Goal: Task Accomplishment & Management: Complete application form

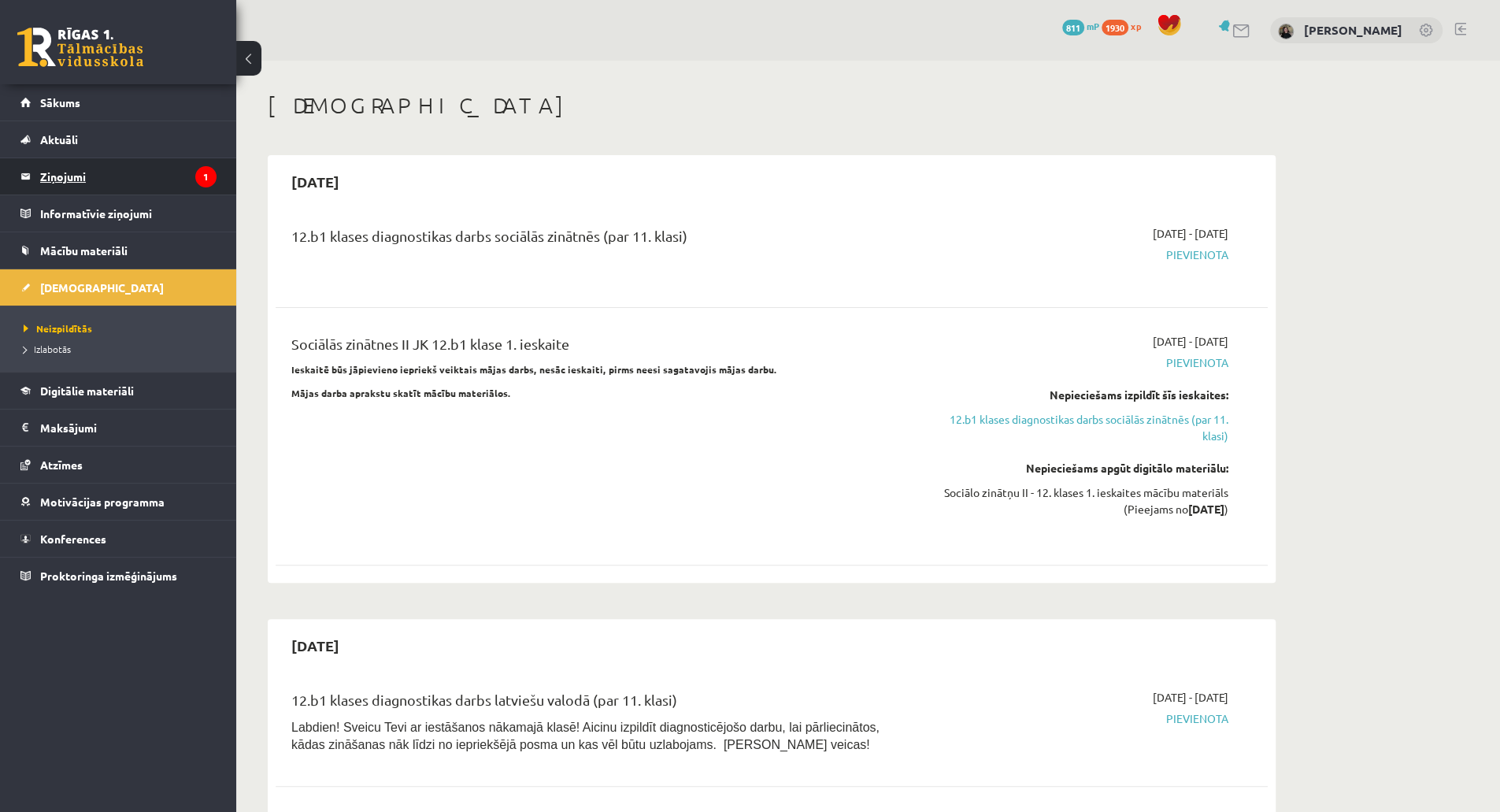
click at [115, 177] on legend "Ziņojumi 1" at bounding box center [128, 176] width 176 height 36
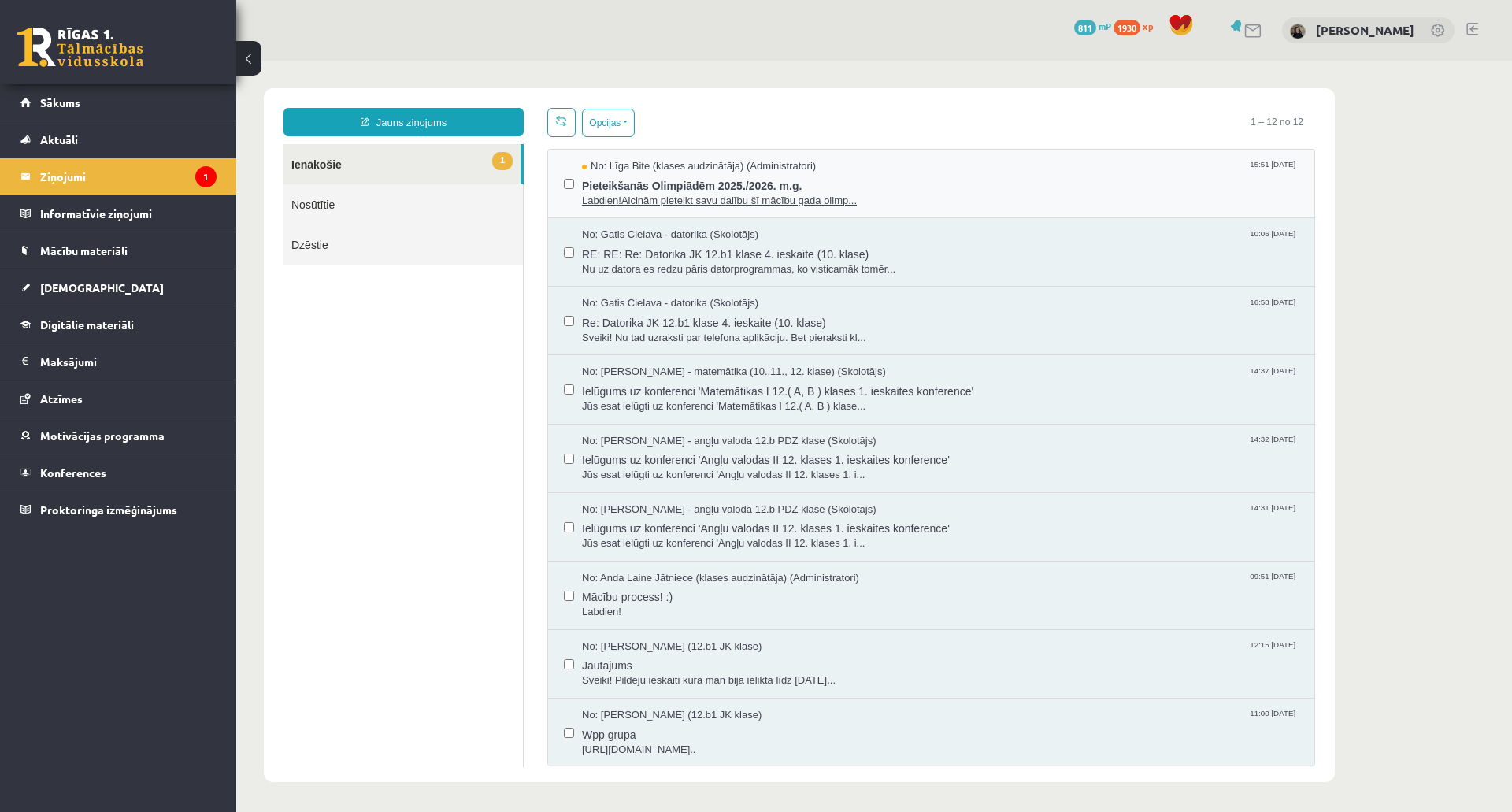
click at [885, 165] on div "No: Līga Bite (klases audzinātāja) (Administratori) 15:51 10/09/2025" at bounding box center [940, 167] width 717 height 15
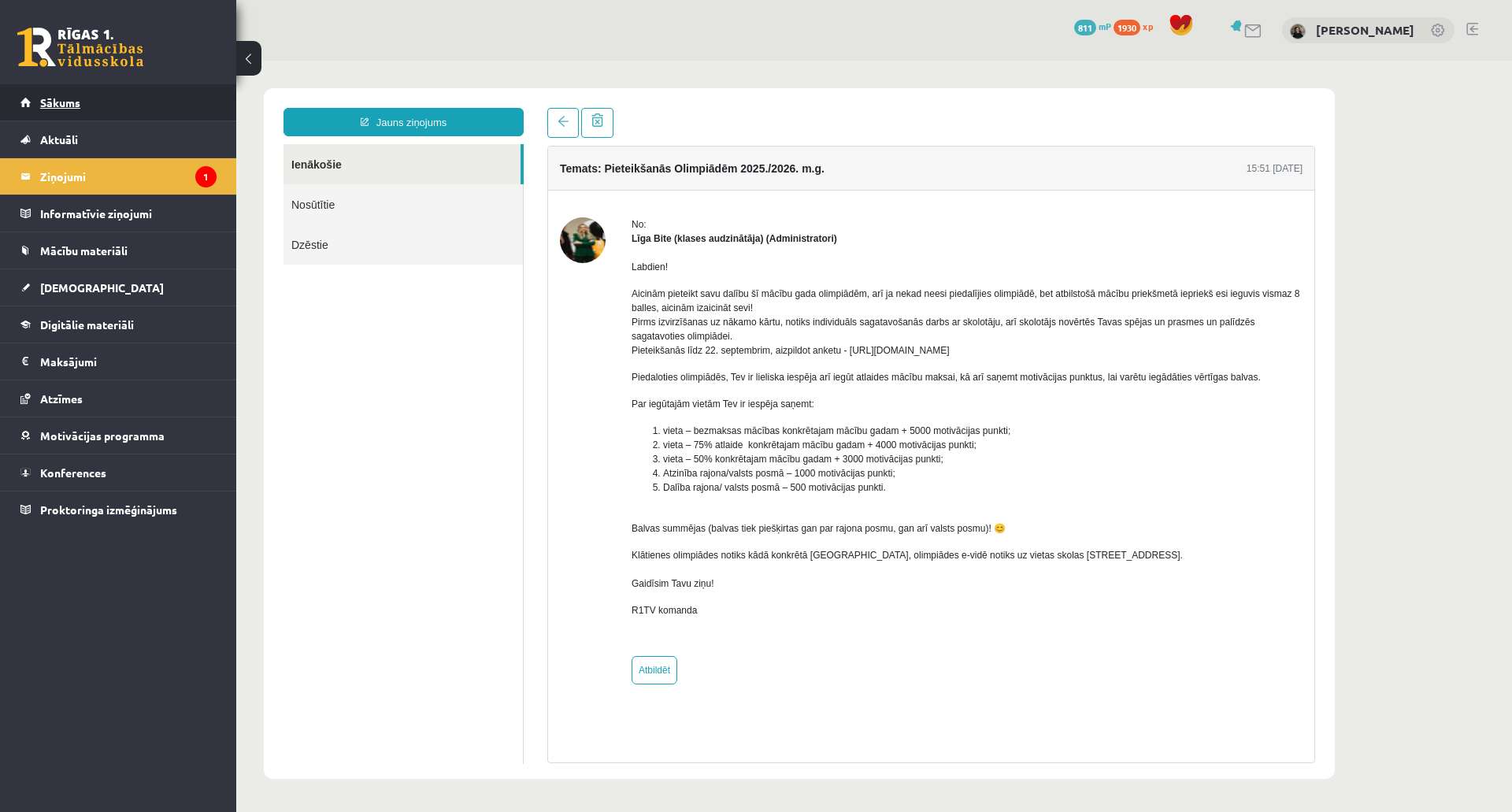
click at [143, 117] on link "Sākums" at bounding box center [118, 102] width 196 height 36
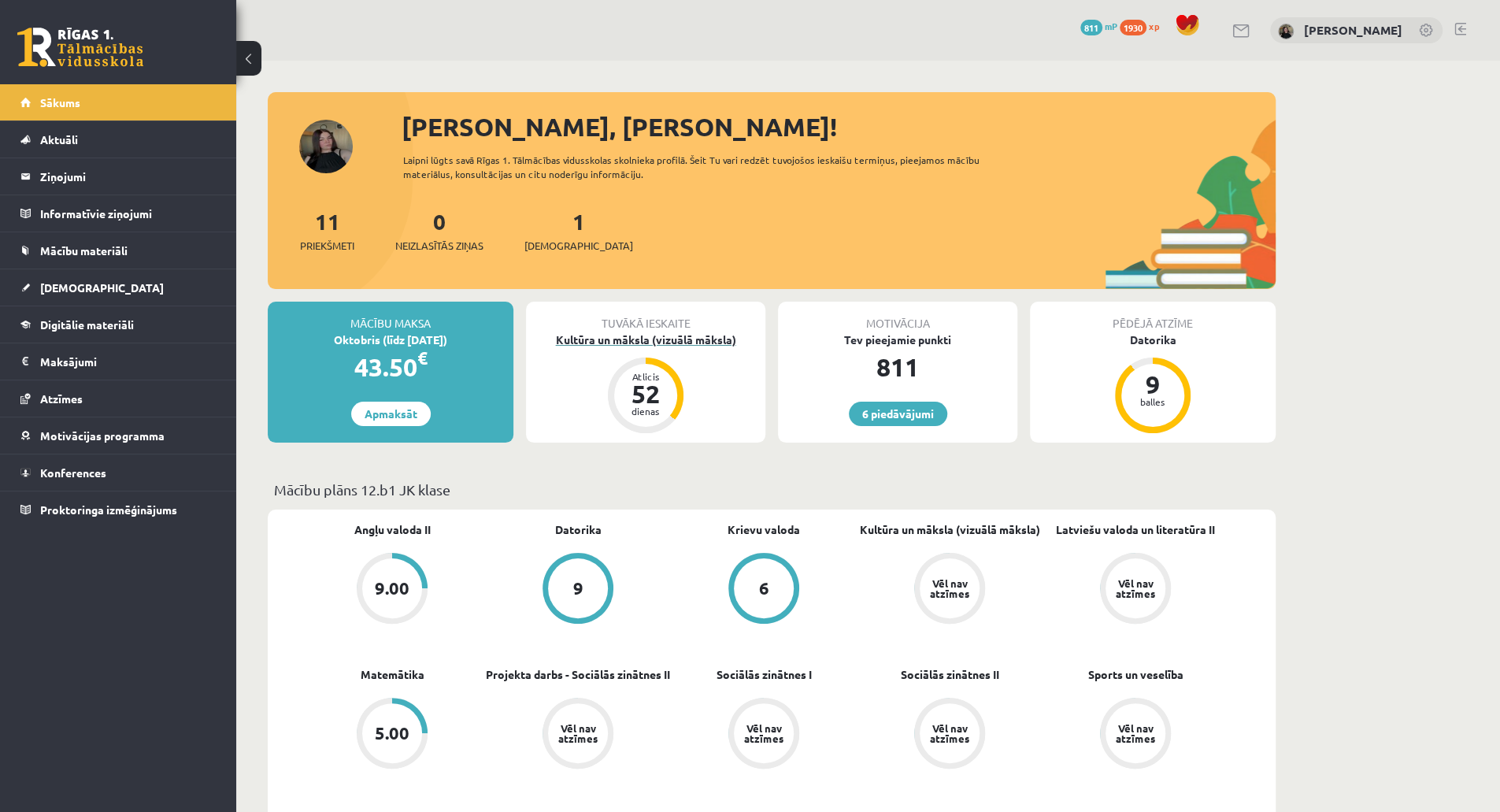
click at [678, 341] on div "Kultūra un māksla (vizuālā māksla)" at bounding box center [645, 339] width 239 height 16
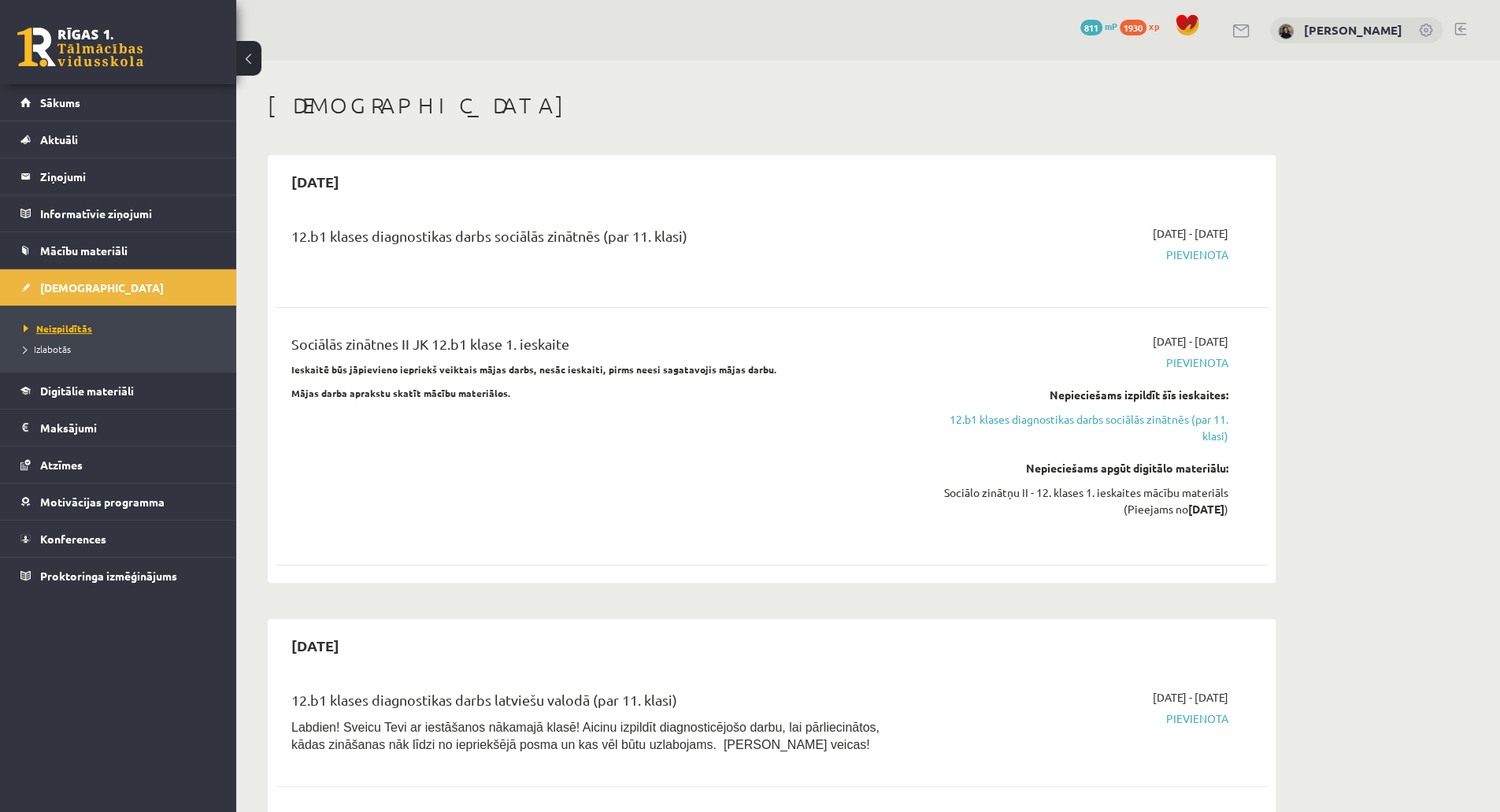
click at [47, 325] on span "Neizpildītās" at bounding box center [58, 327] width 68 height 12
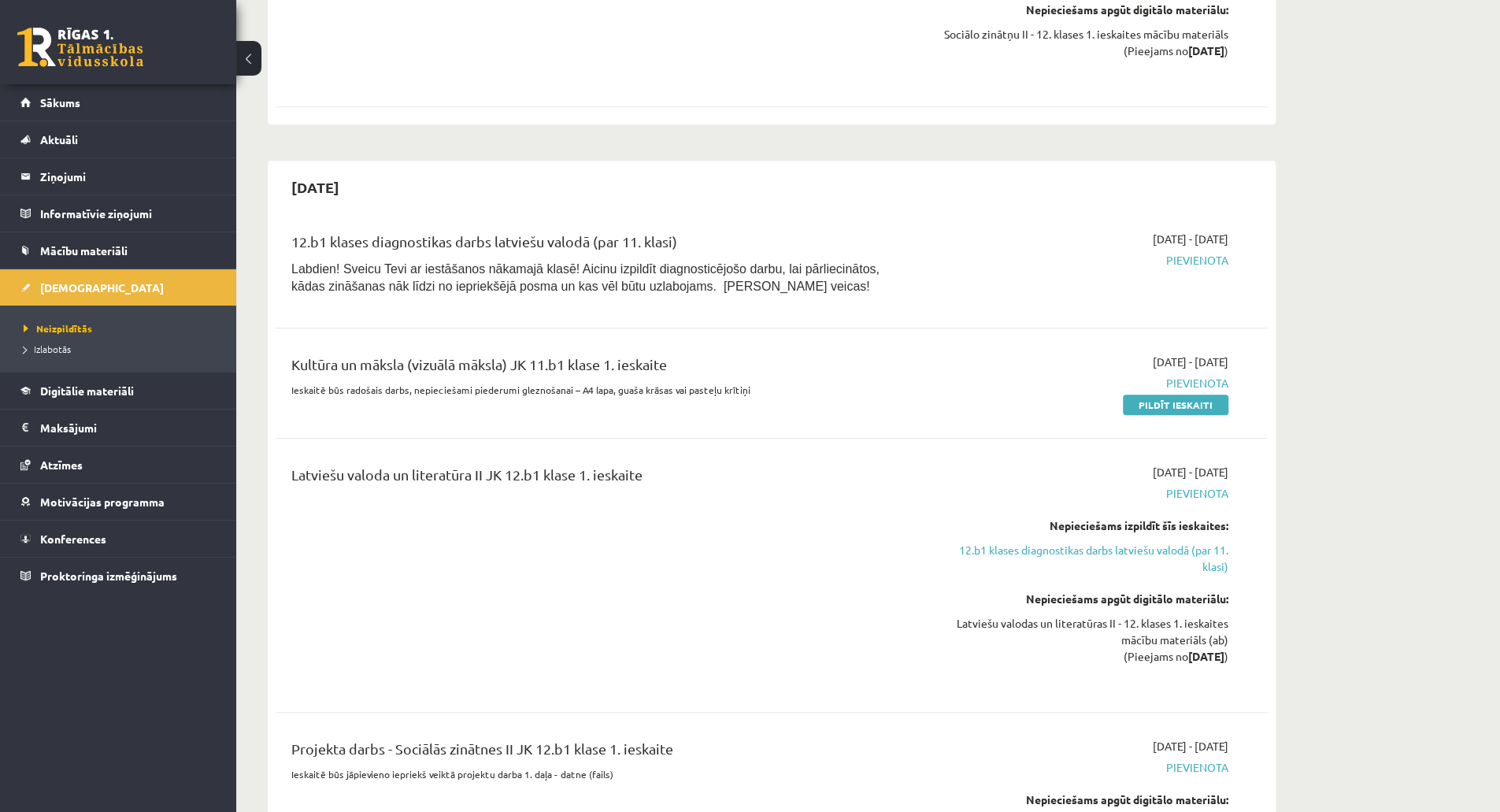
scroll to position [672, 0]
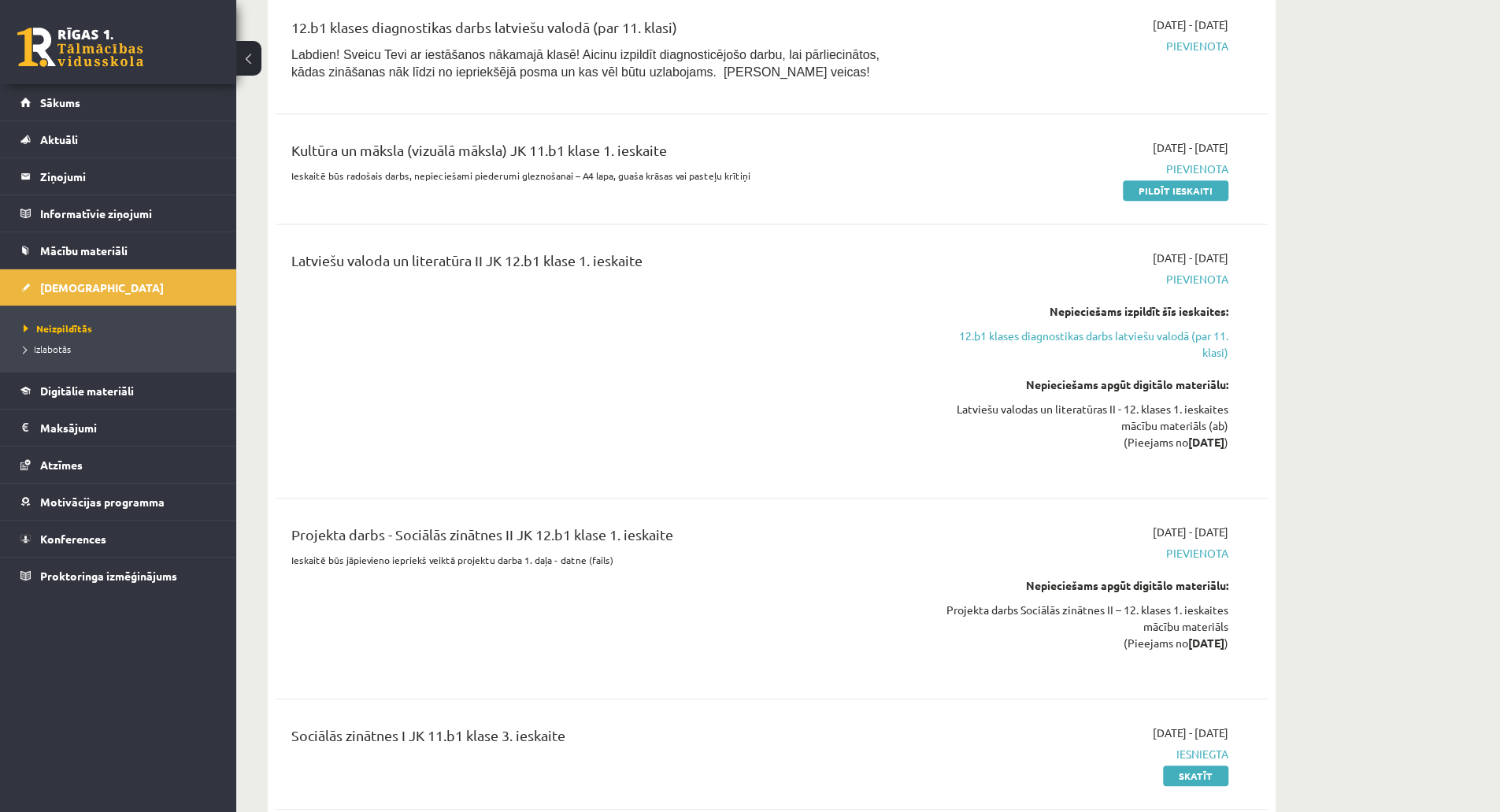
click at [1183, 179] on div "2025-09-01 - 2025-10-31 Pievienota Pildīt ieskaiti" at bounding box center [1080, 168] width 321 height 59
click at [1188, 193] on link "Pildīt ieskaiti" at bounding box center [1174, 191] width 105 height 21
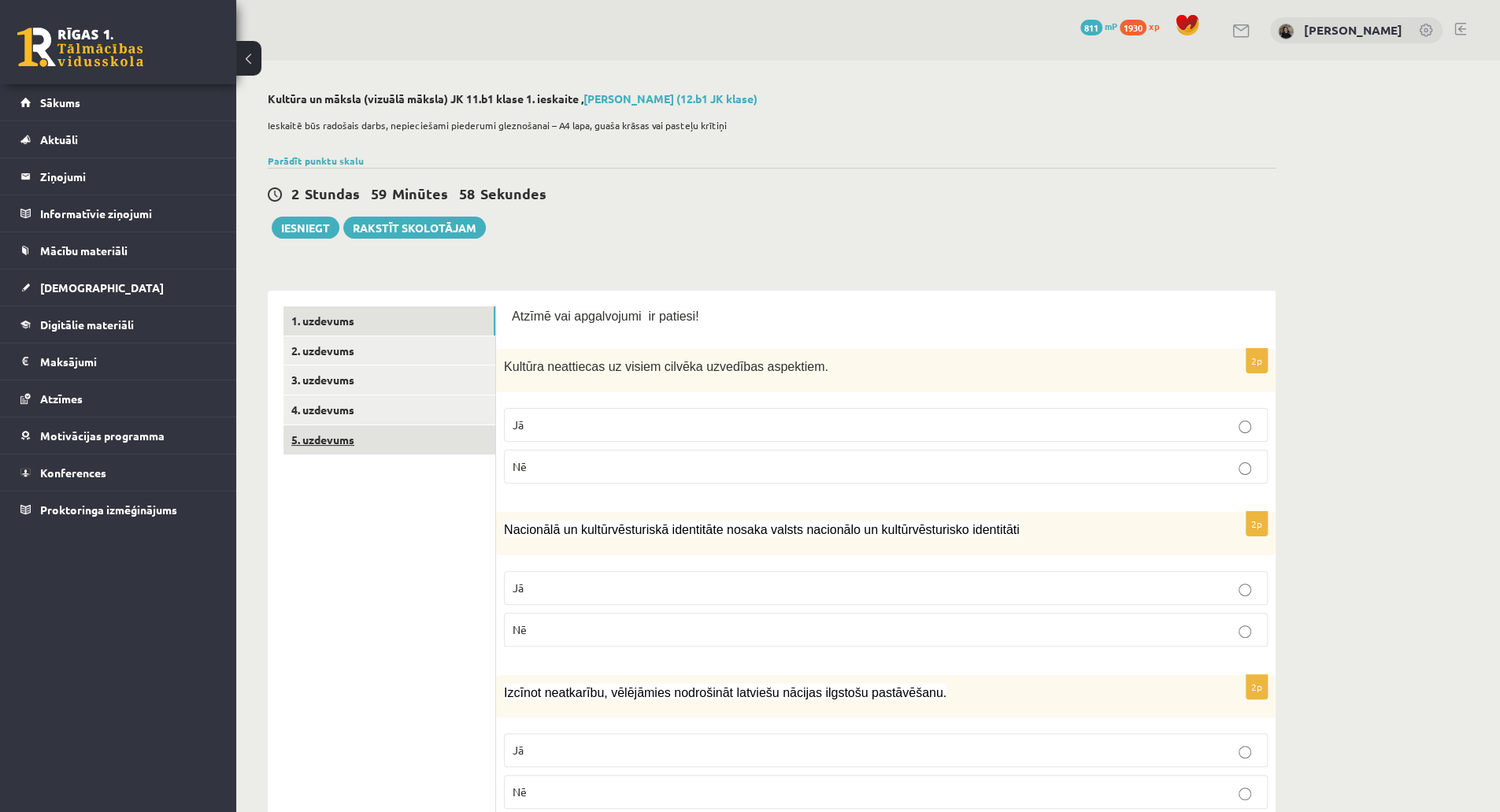
click at [440, 437] on link "5. uzdevums" at bounding box center [389, 439] width 212 height 29
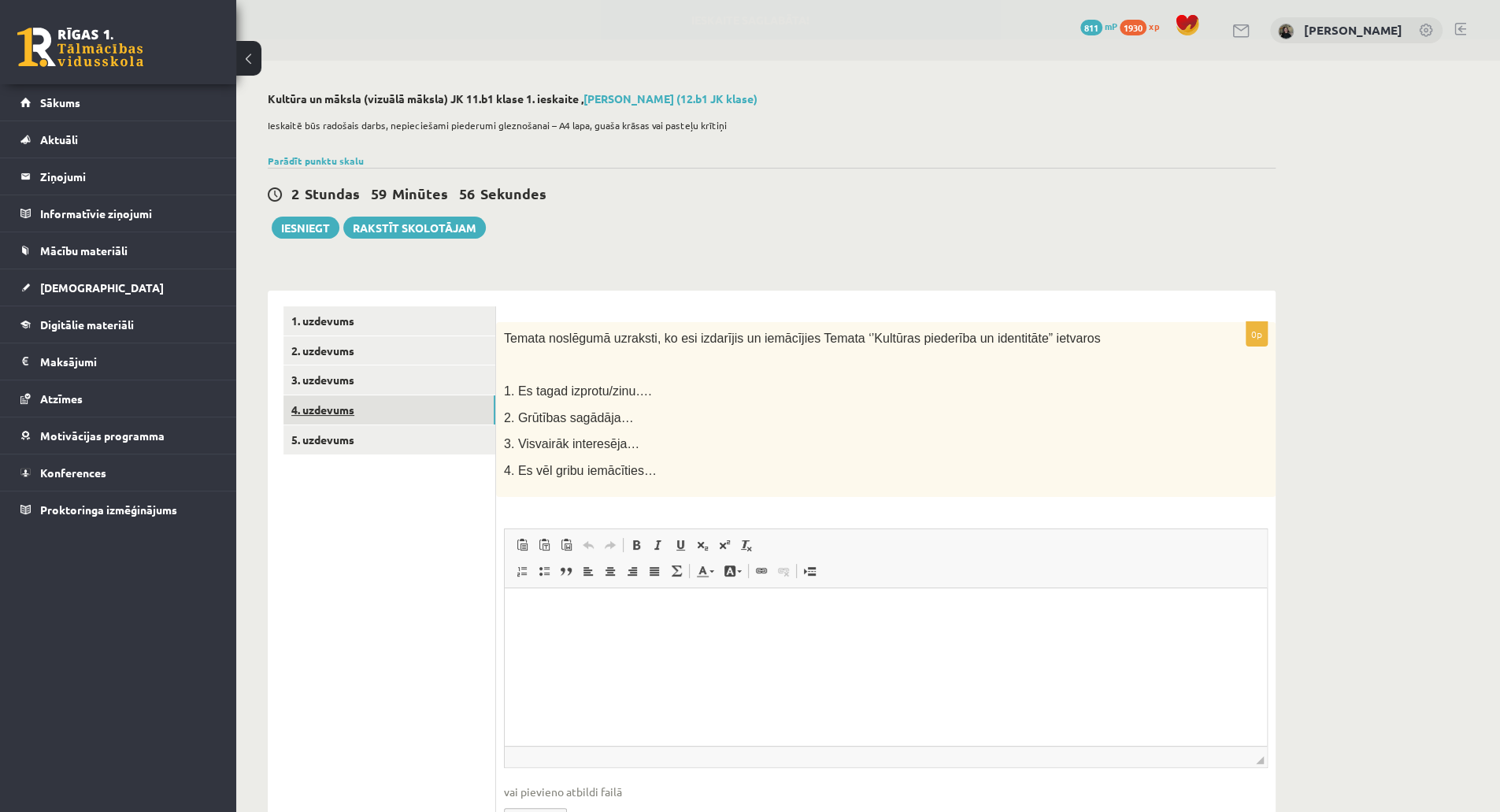
click at [418, 410] on link "4. uzdevums" at bounding box center [389, 410] width 212 height 29
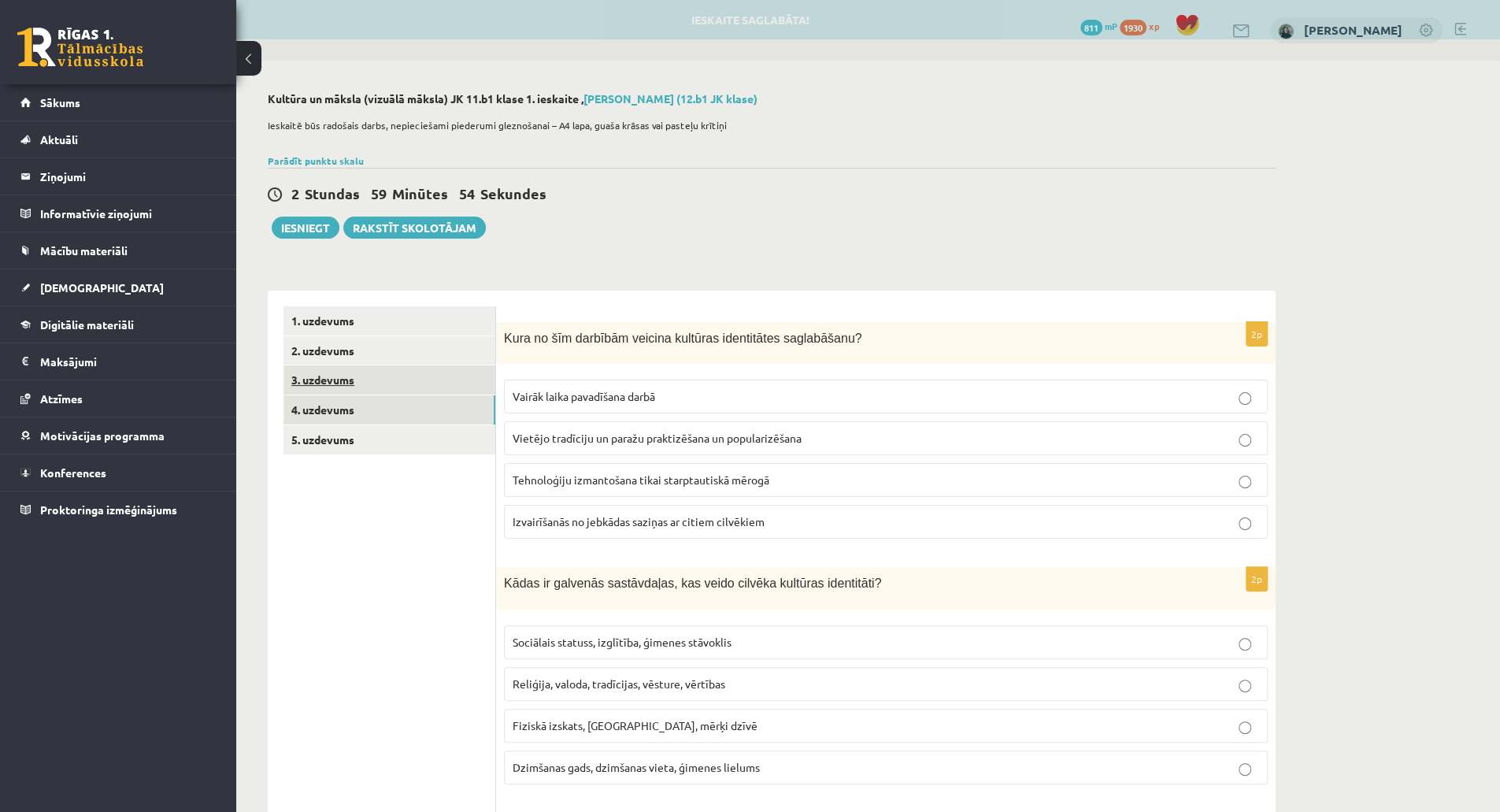
click at [408, 381] on link "3. uzdevums" at bounding box center [389, 380] width 212 height 29
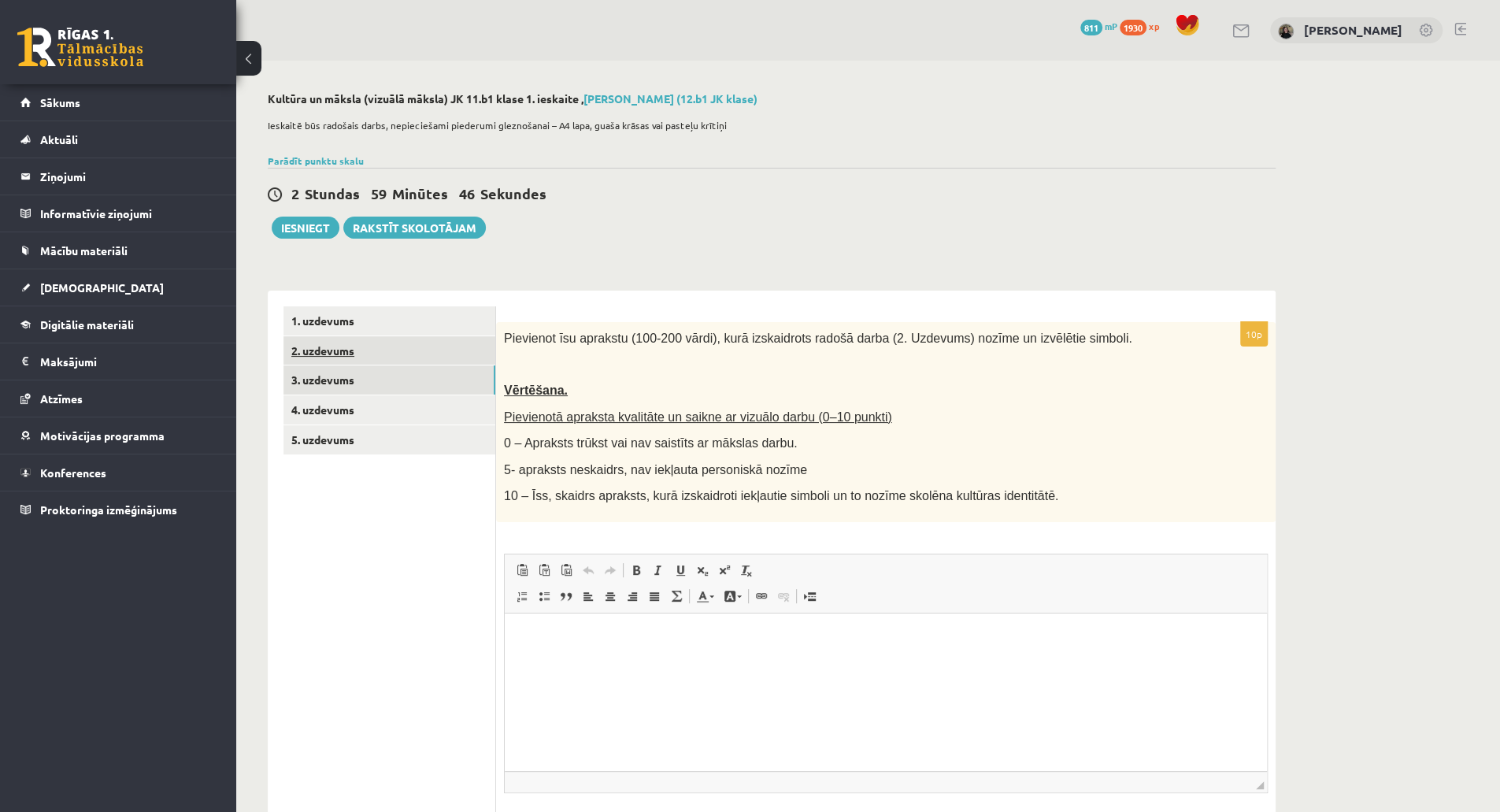
click at [401, 361] on link "2. uzdevums" at bounding box center [389, 350] width 212 height 29
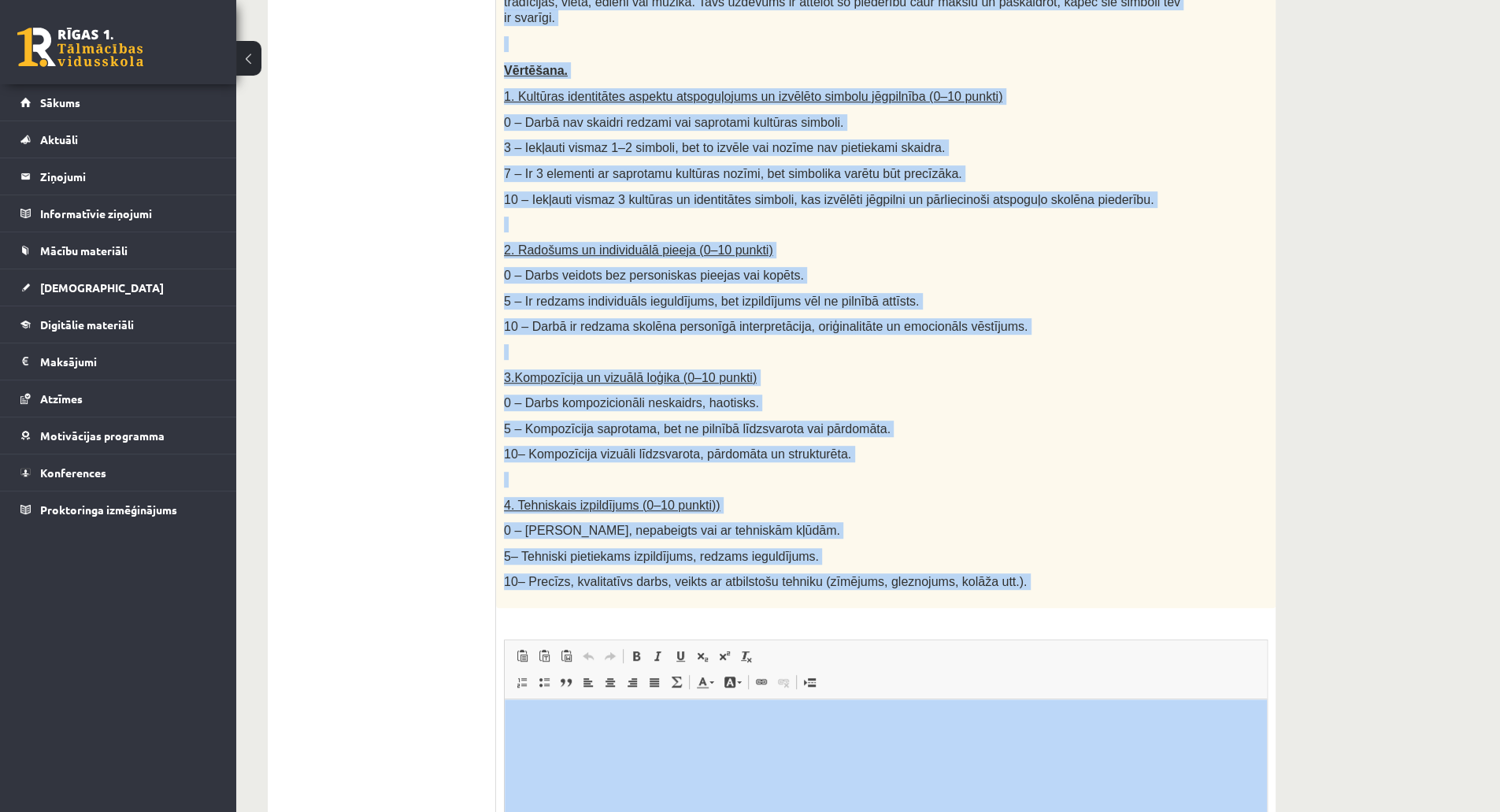
scroll to position [643, 0]
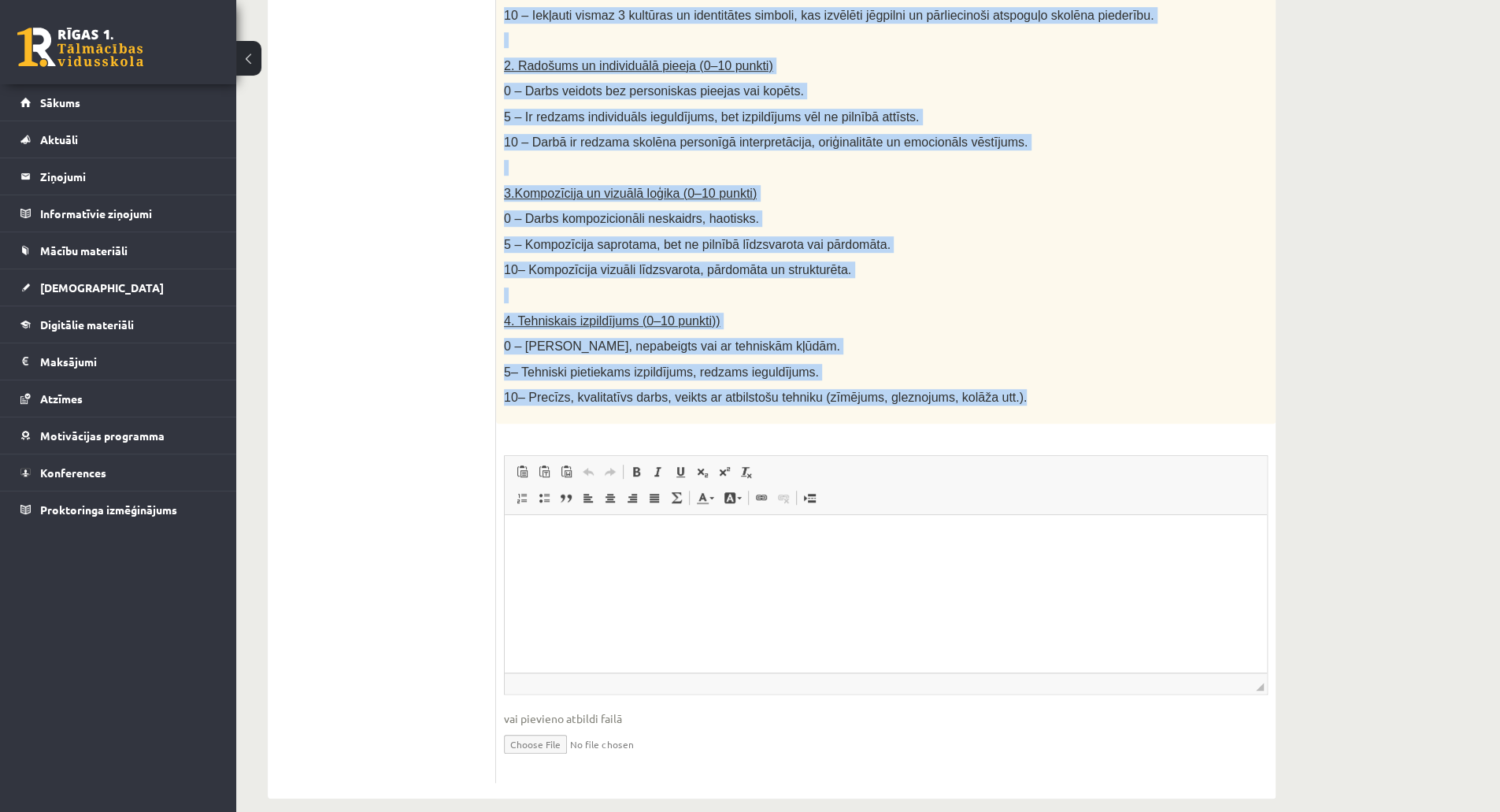
drag, startPoint x: 503, startPoint y: 90, endPoint x: 982, endPoint y: 371, distance: 555.3
click at [982, 371] on div "Radošs darbs. Izveido vizuālu mākslas darbu (zīmējumu, gleznu vai kolāžu), kas …" at bounding box center [886, 51] width 780 height 744
copy div "Radošs darbs. Izveido vizuālu mākslas darbu (zīmējumu, gleznu vai kolāžu), kas …"
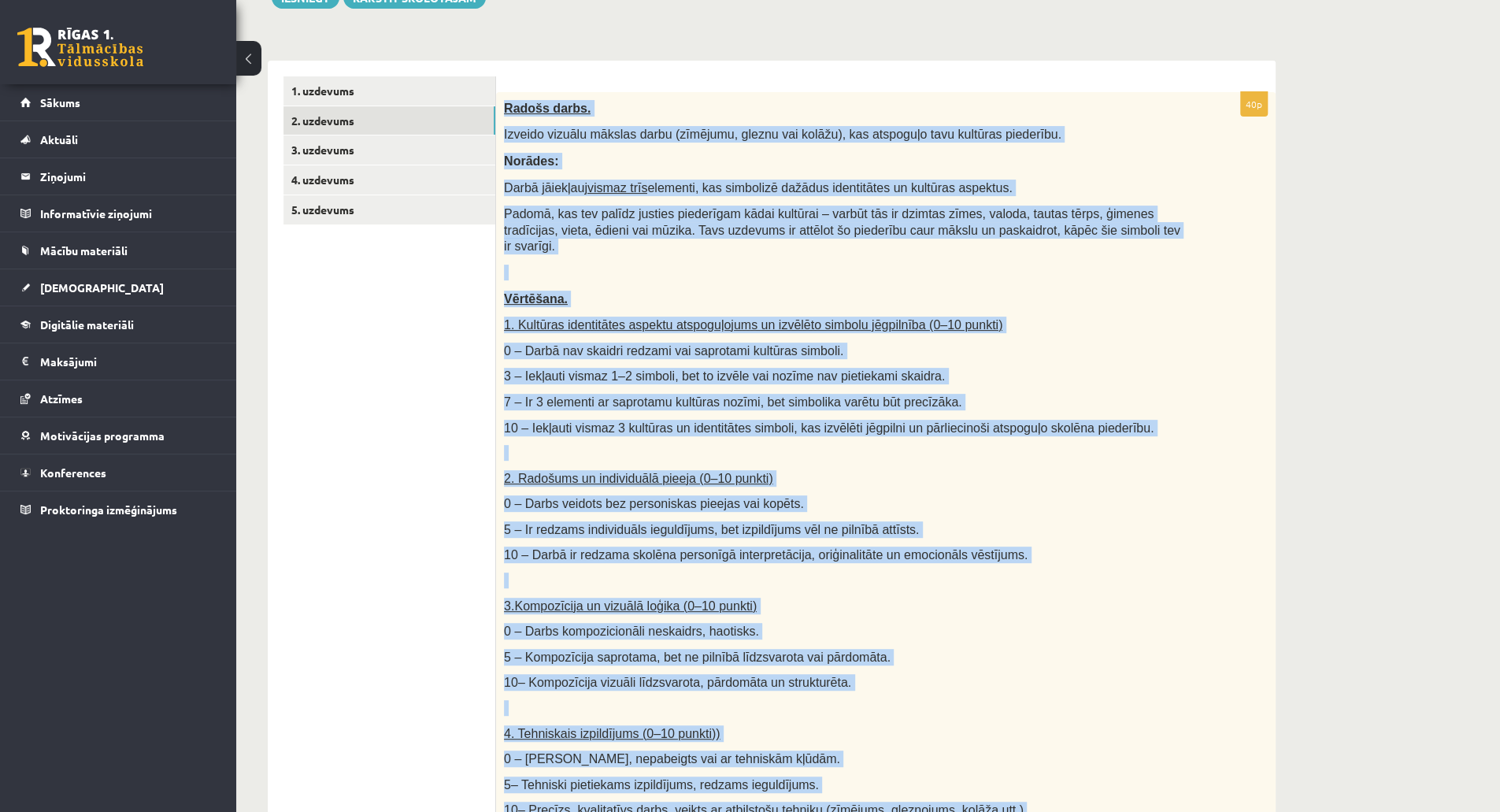
scroll to position [222, 0]
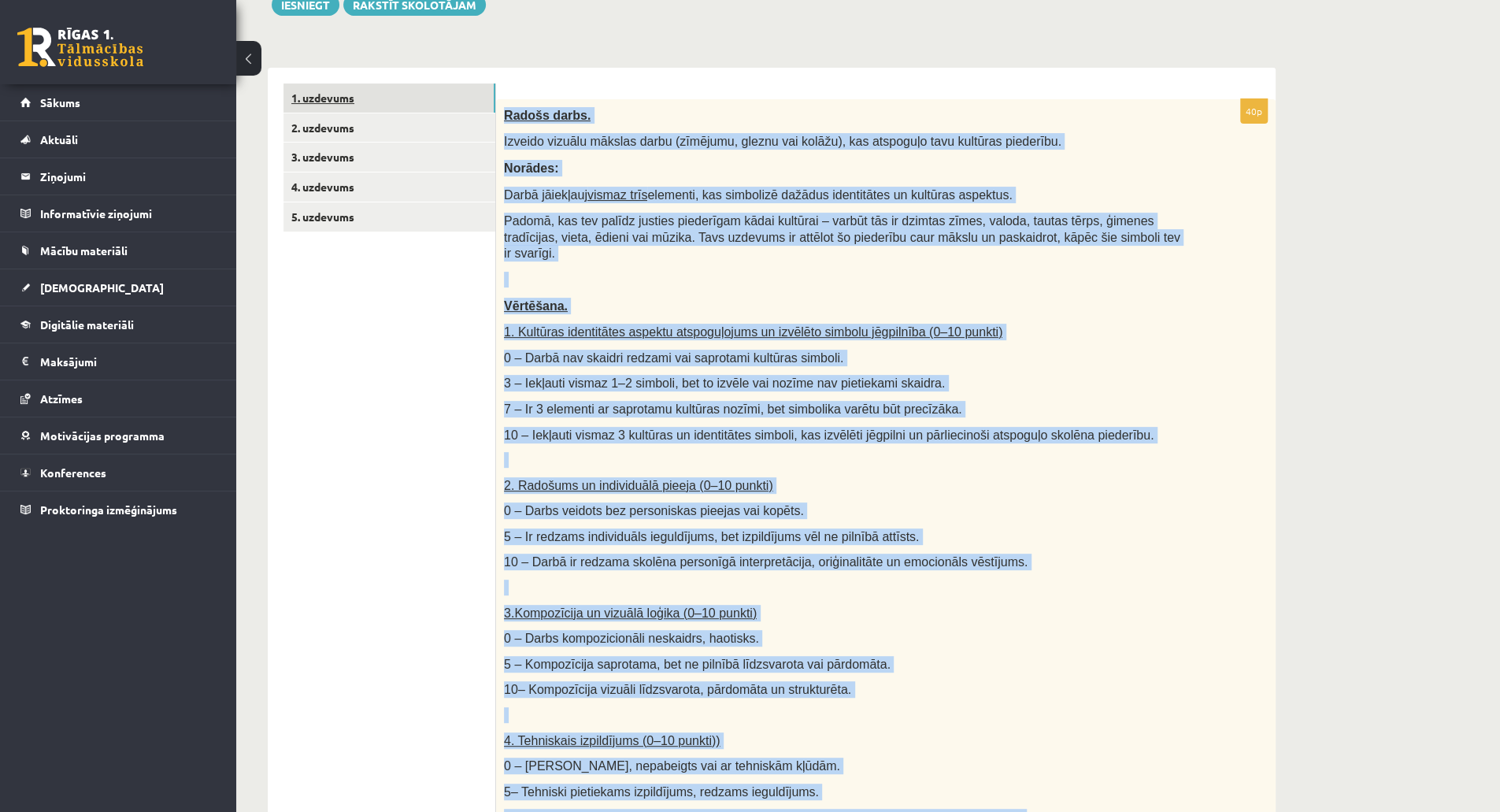
click at [359, 104] on link "1. uzdevums" at bounding box center [389, 97] width 212 height 29
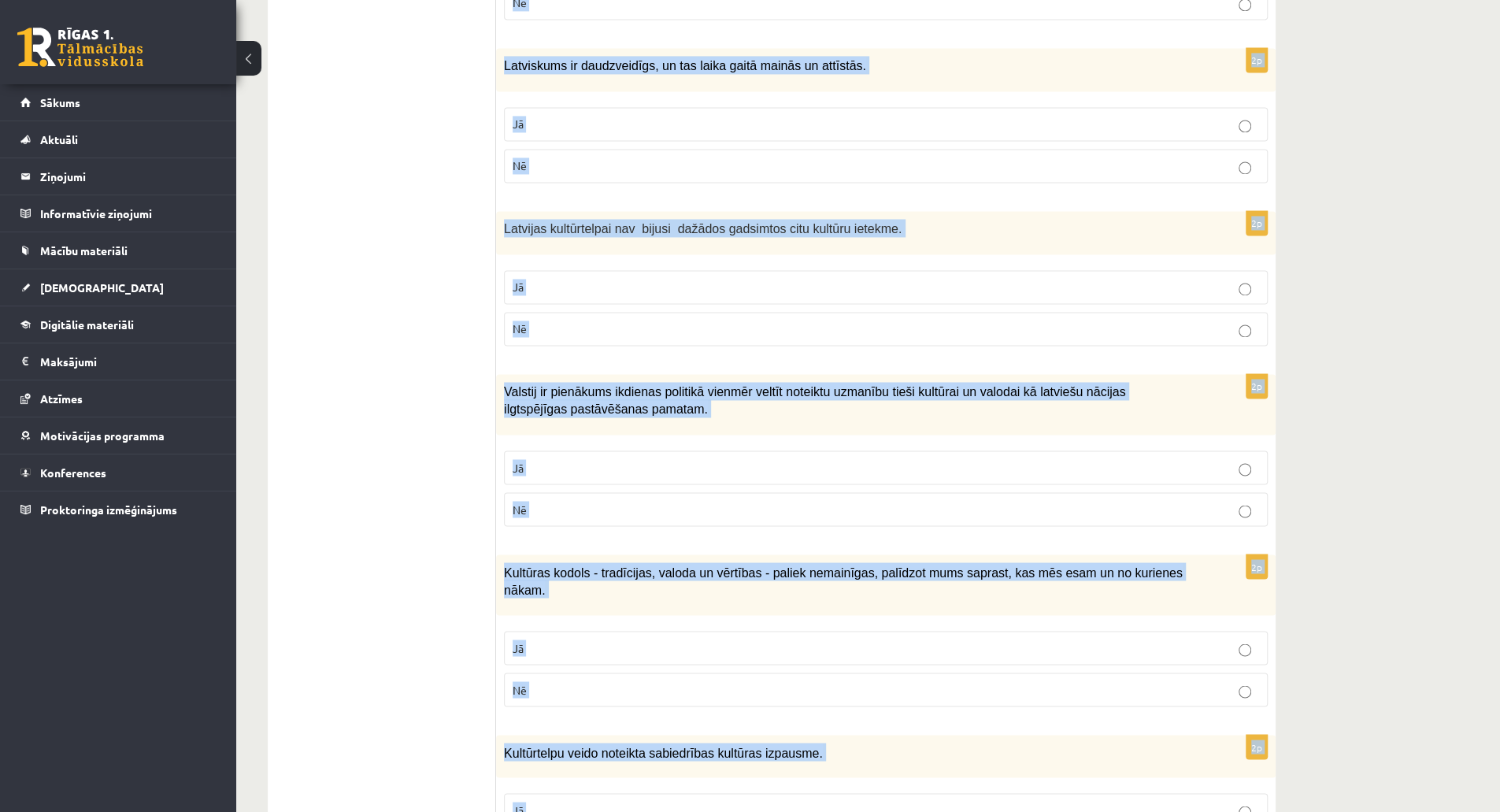
scroll to position [2007, 0]
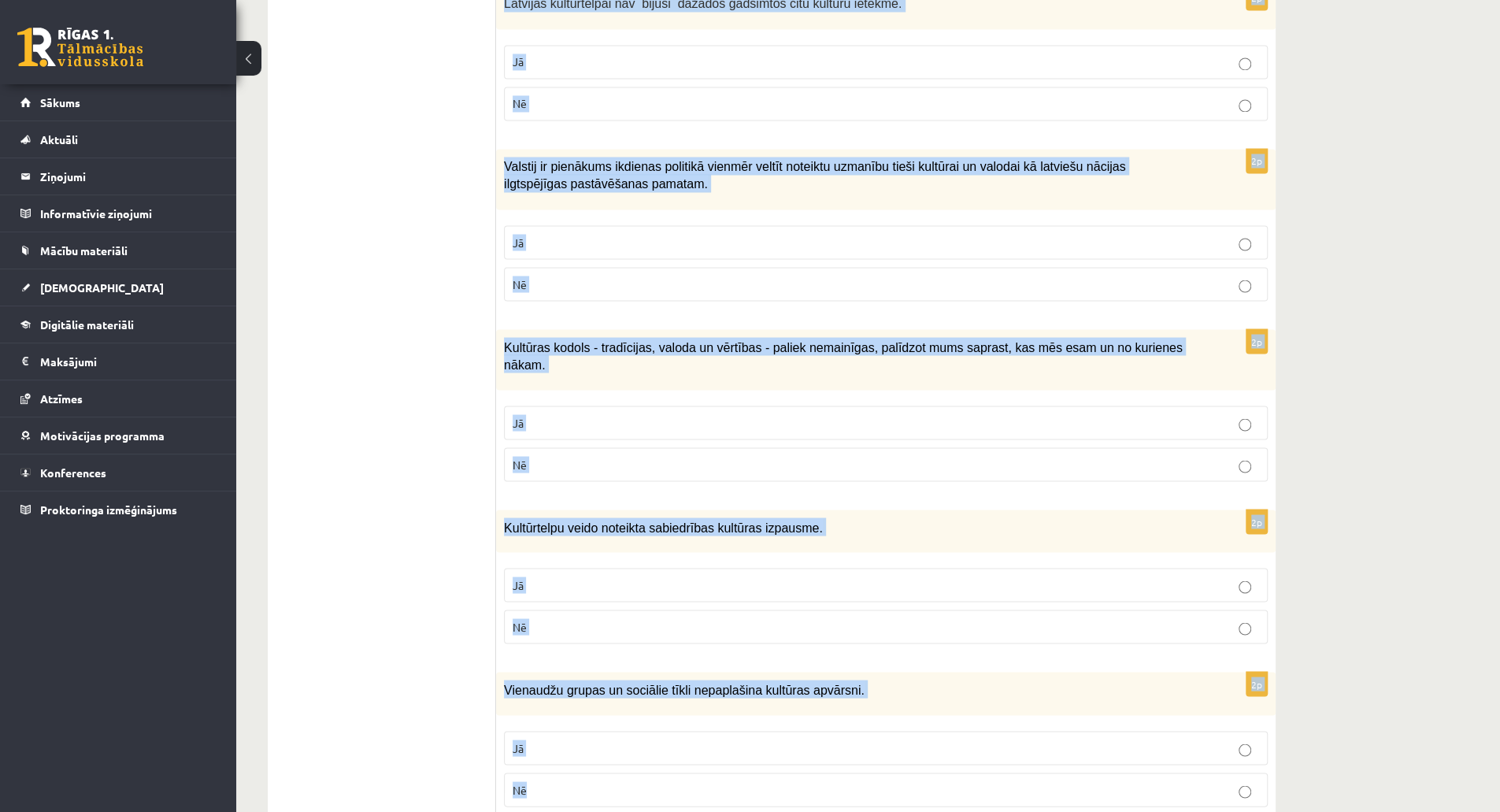
drag, startPoint x: 510, startPoint y: 86, endPoint x: 953, endPoint y: 849, distance: 882.3
copy form "Atzīmē vai apgalvojumi ir patiesi! 2p Kultūra neattiecas uz visiem cilvēka uzve…"
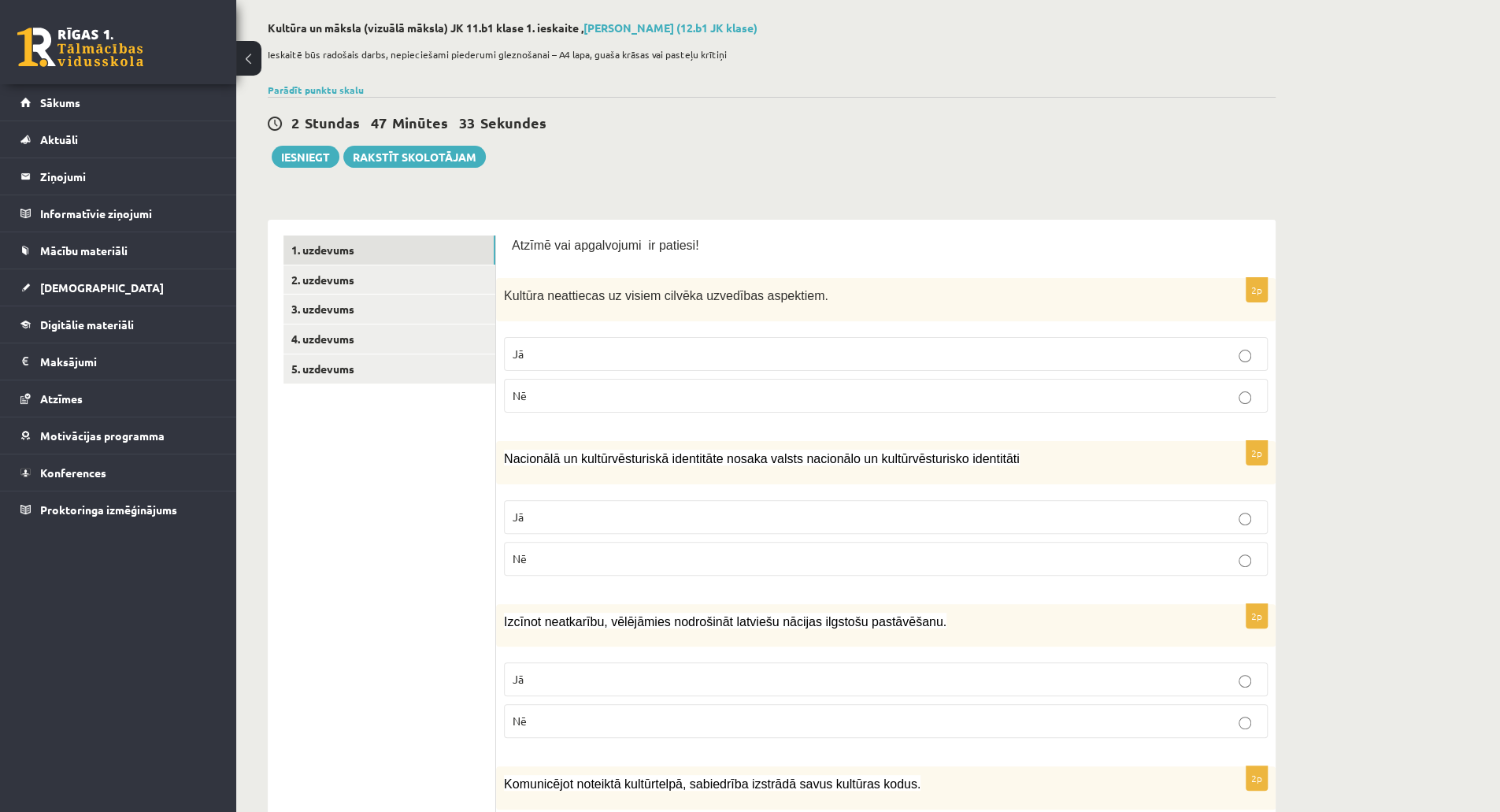
scroll to position [63, 0]
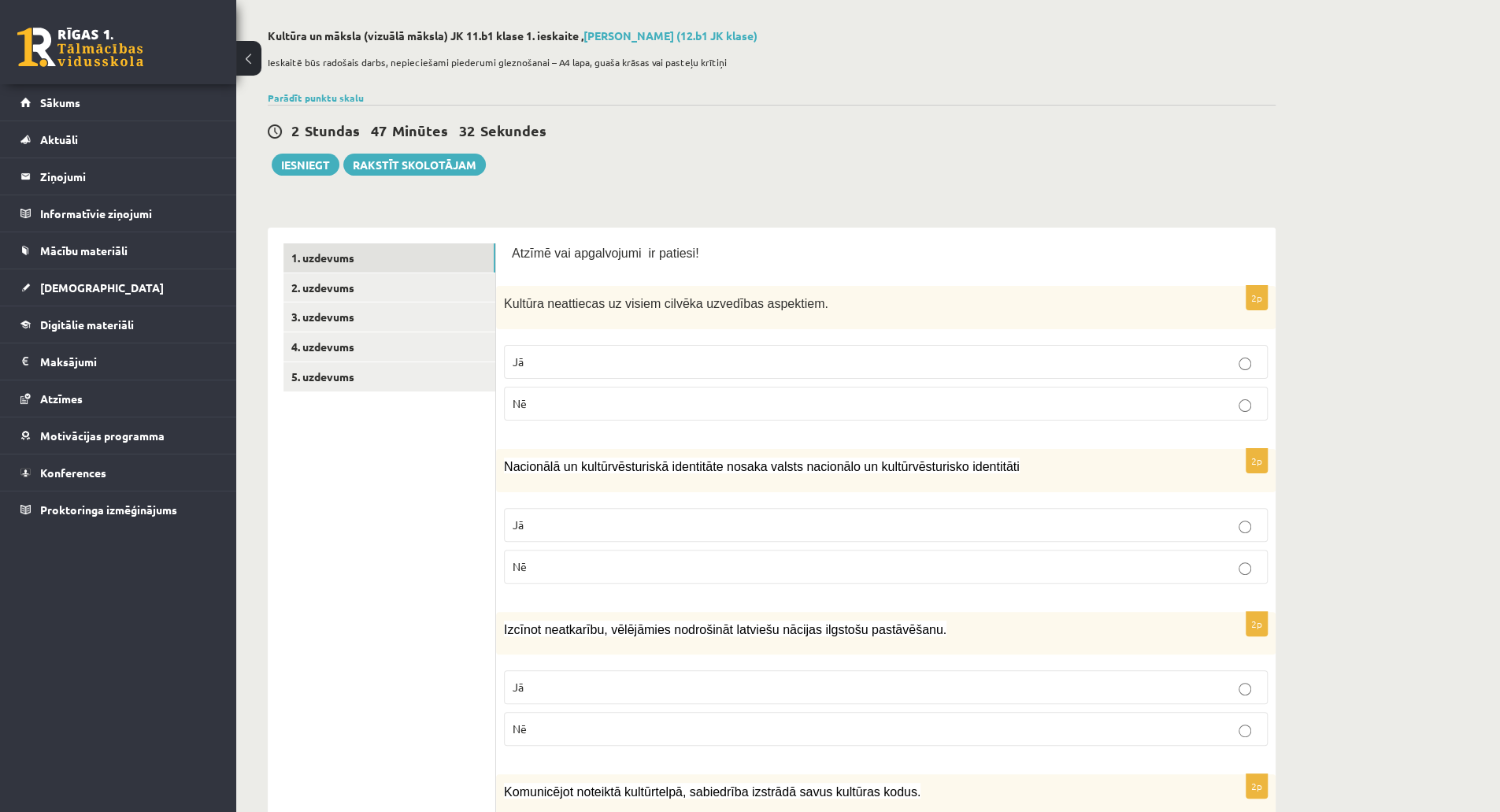
click at [1151, 361] on p "Jā" at bounding box center [886, 362] width 747 height 16
click at [581, 521] on p "Jā" at bounding box center [886, 524] width 747 height 16
click at [624, 689] on p "Jā" at bounding box center [886, 686] width 747 height 16
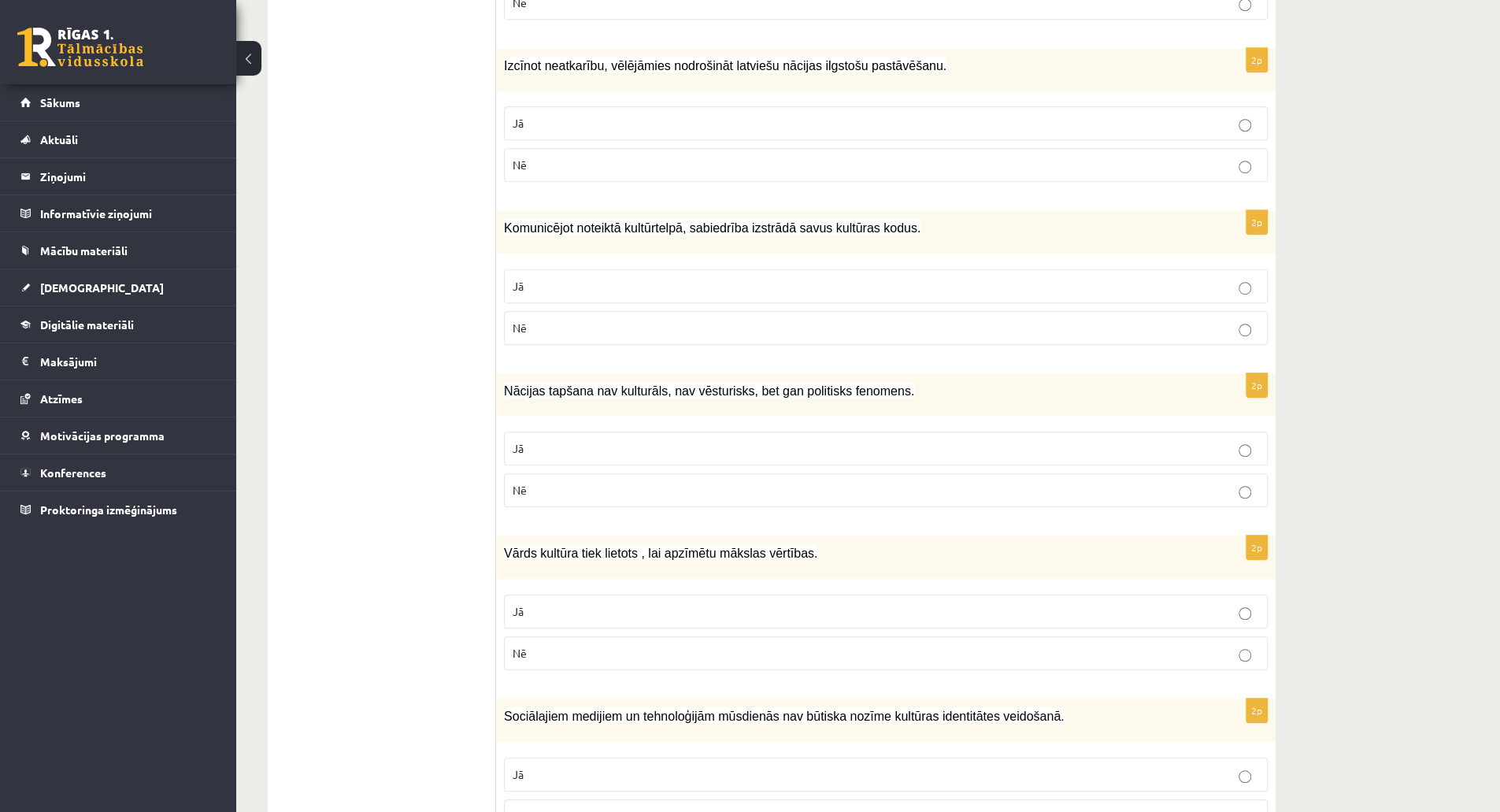
scroll to position [671, 0]
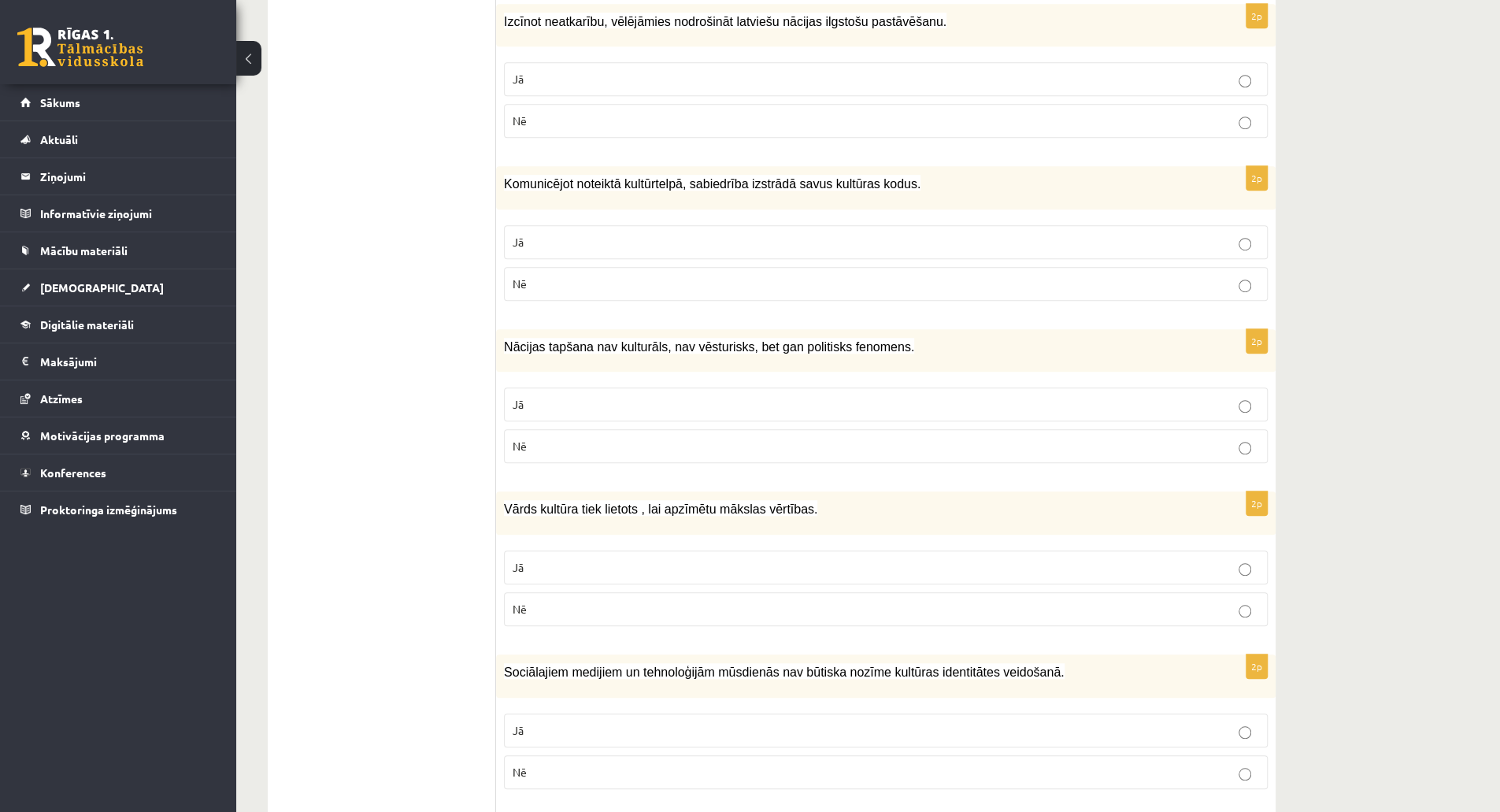
click at [1140, 225] on label "Jā" at bounding box center [885, 242] width 764 height 34
click at [1030, 429] on label "Nē" at bounding box center [885, 446] width 764 height 34
click at [712, 551] on label "Jā" at bounding box center [885, 568] width 764 height 34
click at [799, 775] on label "Nē" at bounding box center [885, 772] width 764 height 34
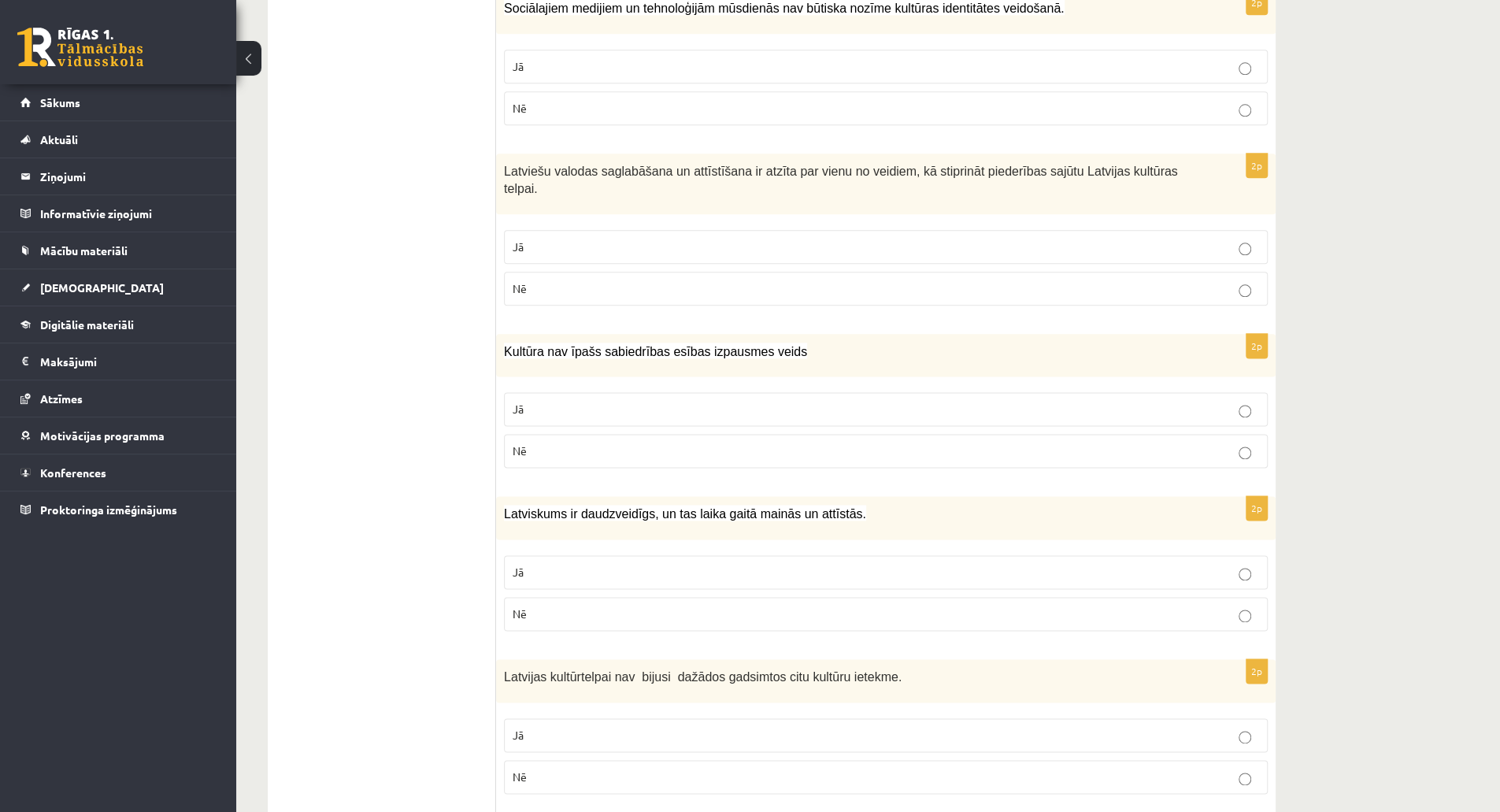
scroll to position [1348, 0]
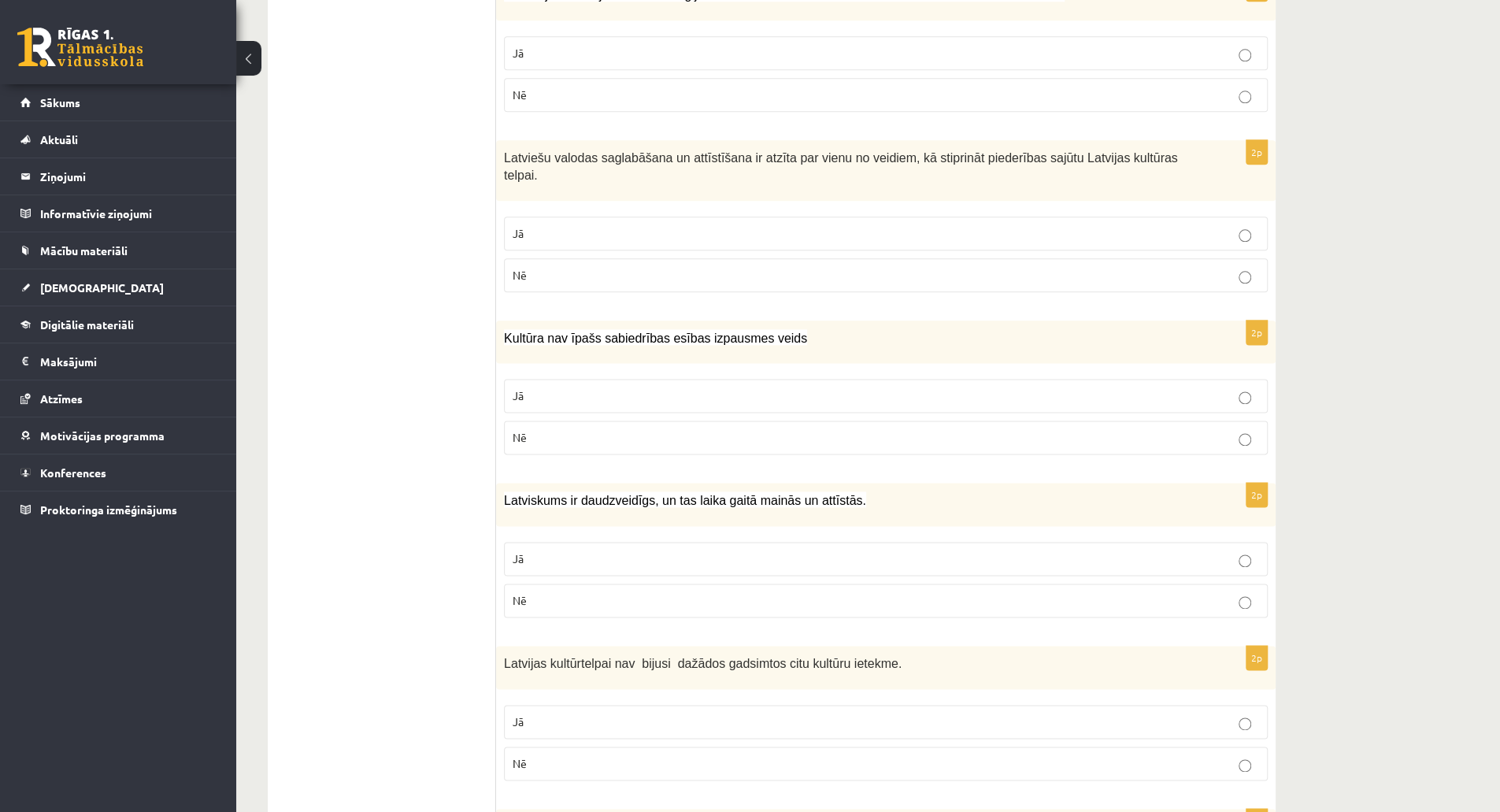
click at [652, 225] on p "Jā" at bounding box center [886, 233] width 747 height 16
click at [667, 429] on p "Nē" at bounding box center [886, 436] width 747 height 16
click at [637, 551] on p "Jā" at bounding box center [886, 558] width 747 height 16
click at [595, 755] on p "Nē" at bounding box center [886, 763] width 747 height 16
drag, startPoint x: 1500, startPoint y: 475, endPoint x: 1502, endPoint y: 497, distance: 22.1
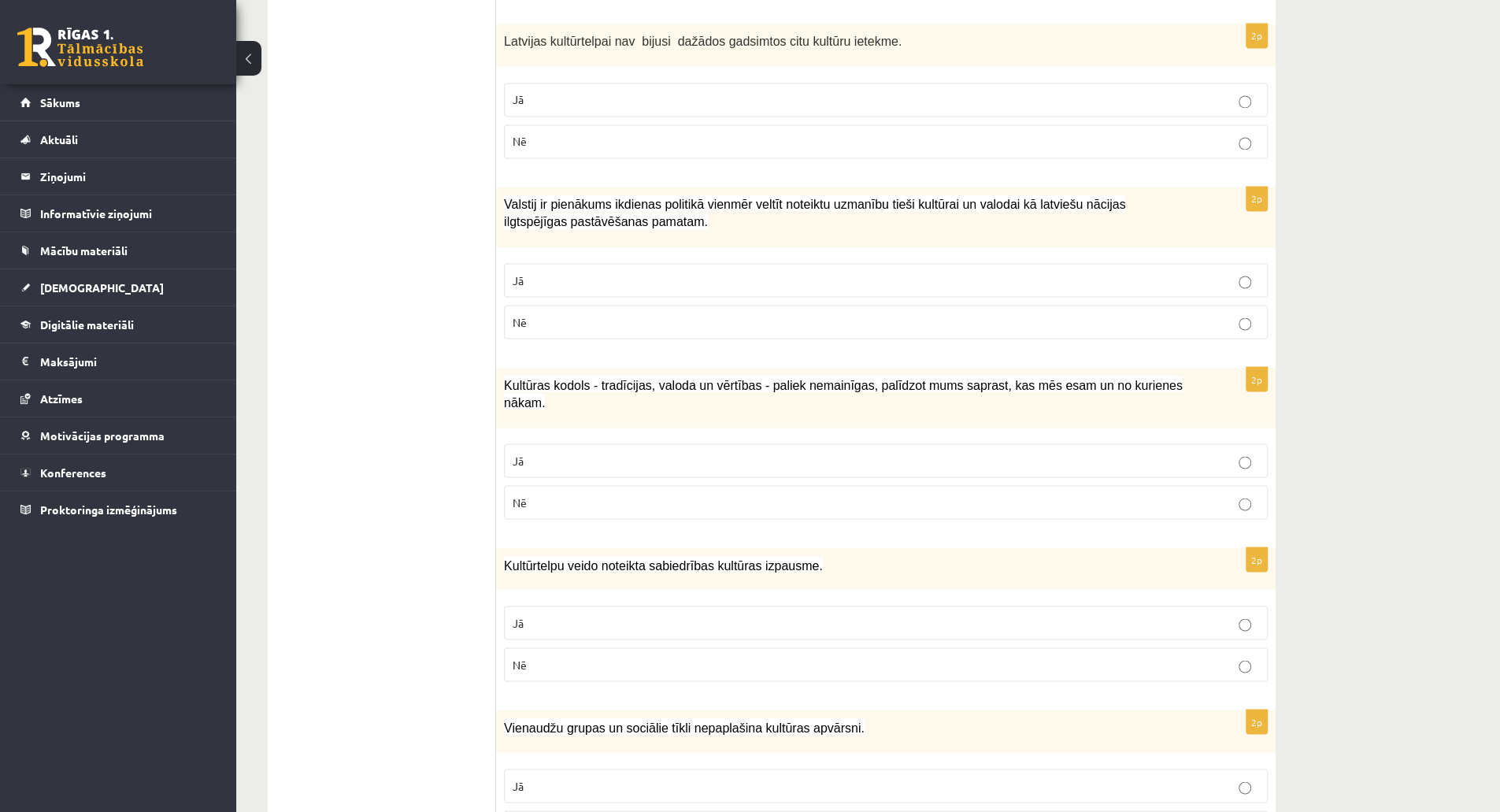
scroll to position [2007, 0]
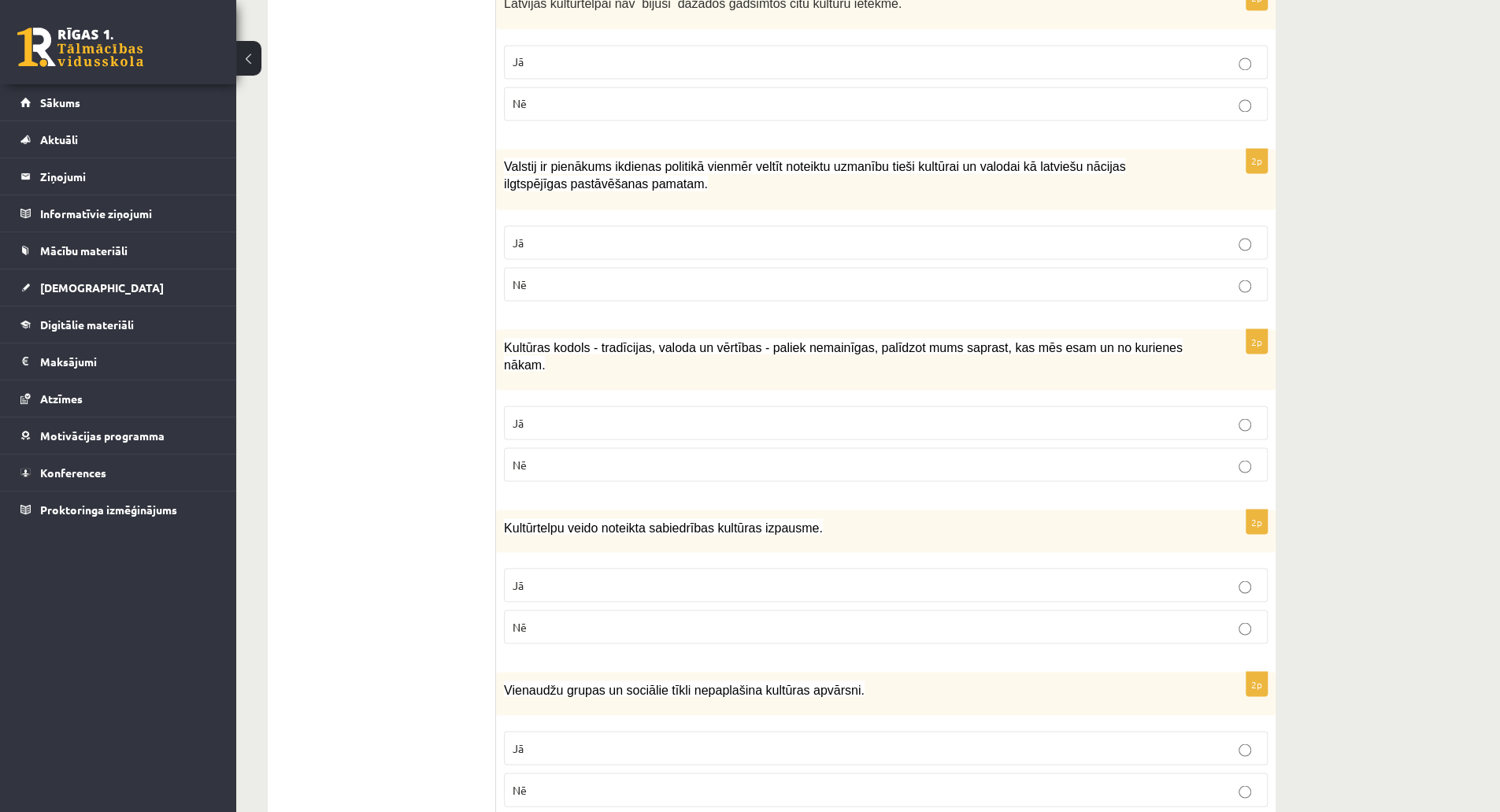
click at [1138, 234] on p "Jā" at bounding box center [886, 241] width 747 height 16
click at [1110, 405] on label "Jā" at bounding box center [885, 422] width 764 height 34
click at [1103, 576] on p "Jā" at bounding box center [886, 584] width 747 height 16
click at [1155, 781] on p "Nē" at bounding box center [886, 788] width 747 height 16
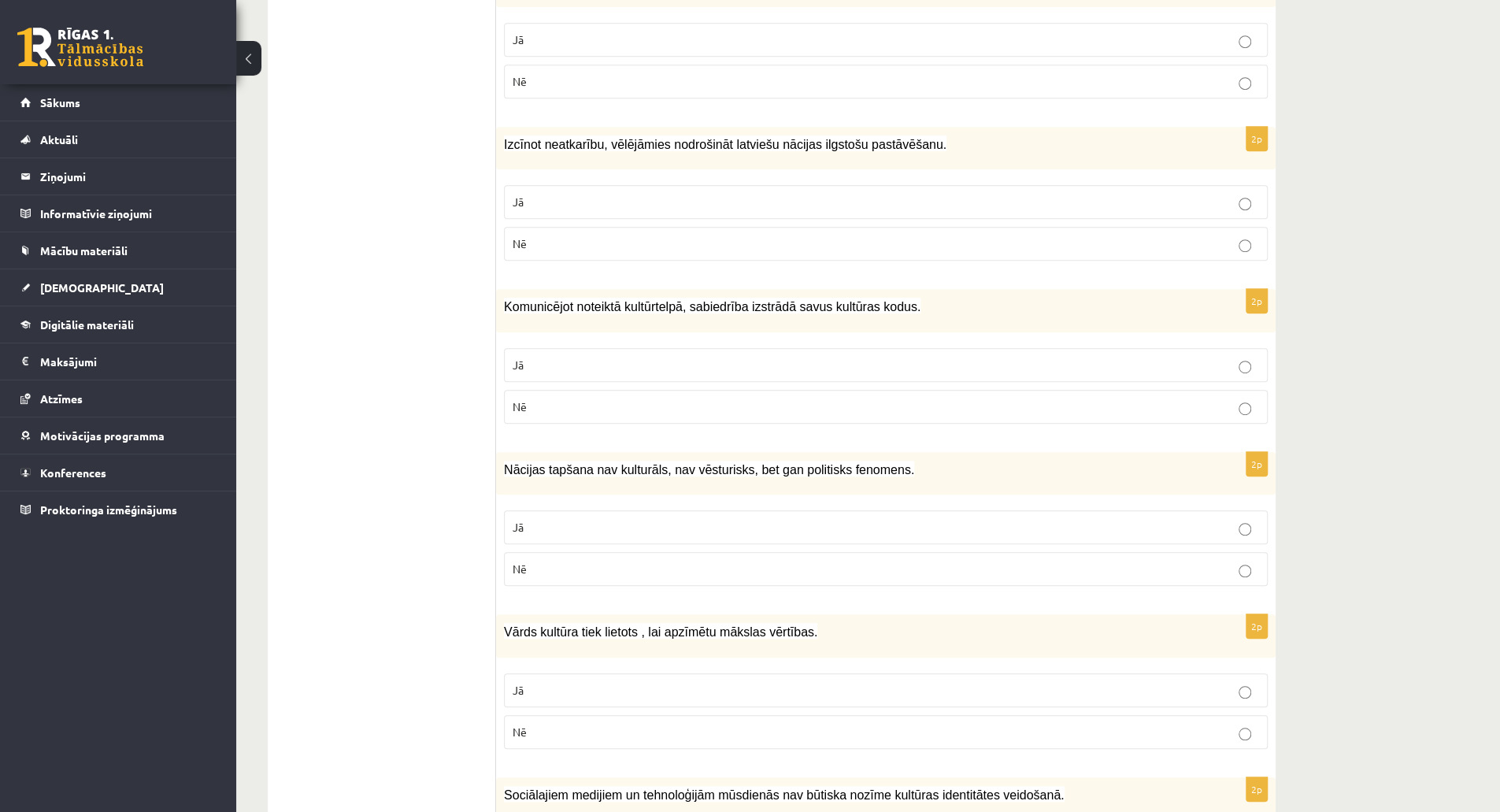
scroll to position [0, 0]
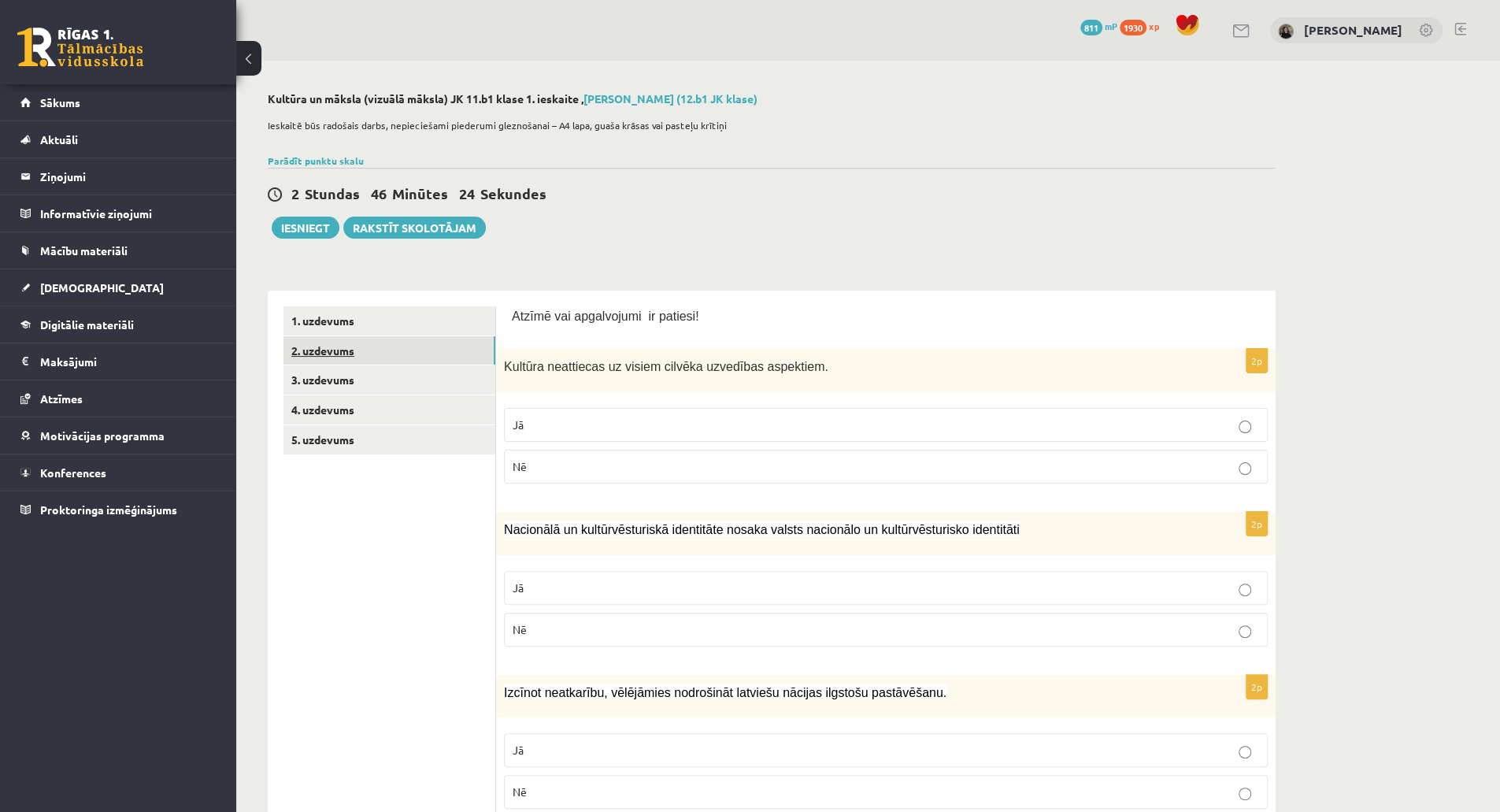
click at [334, 356] on link "2. uzdevums" at bounding box center [389, 350] width 212 height 29
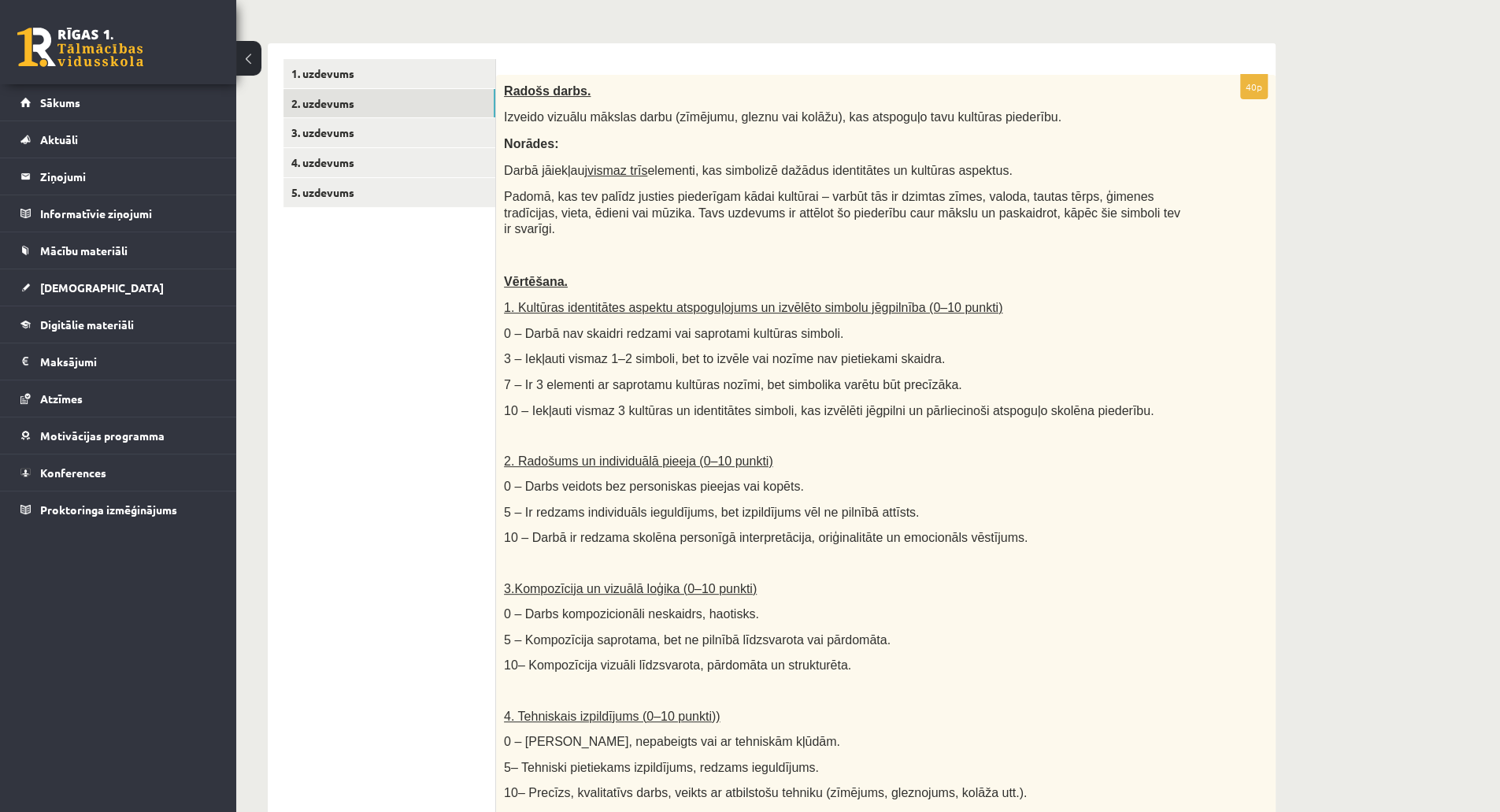
scroll to position [203, 0]
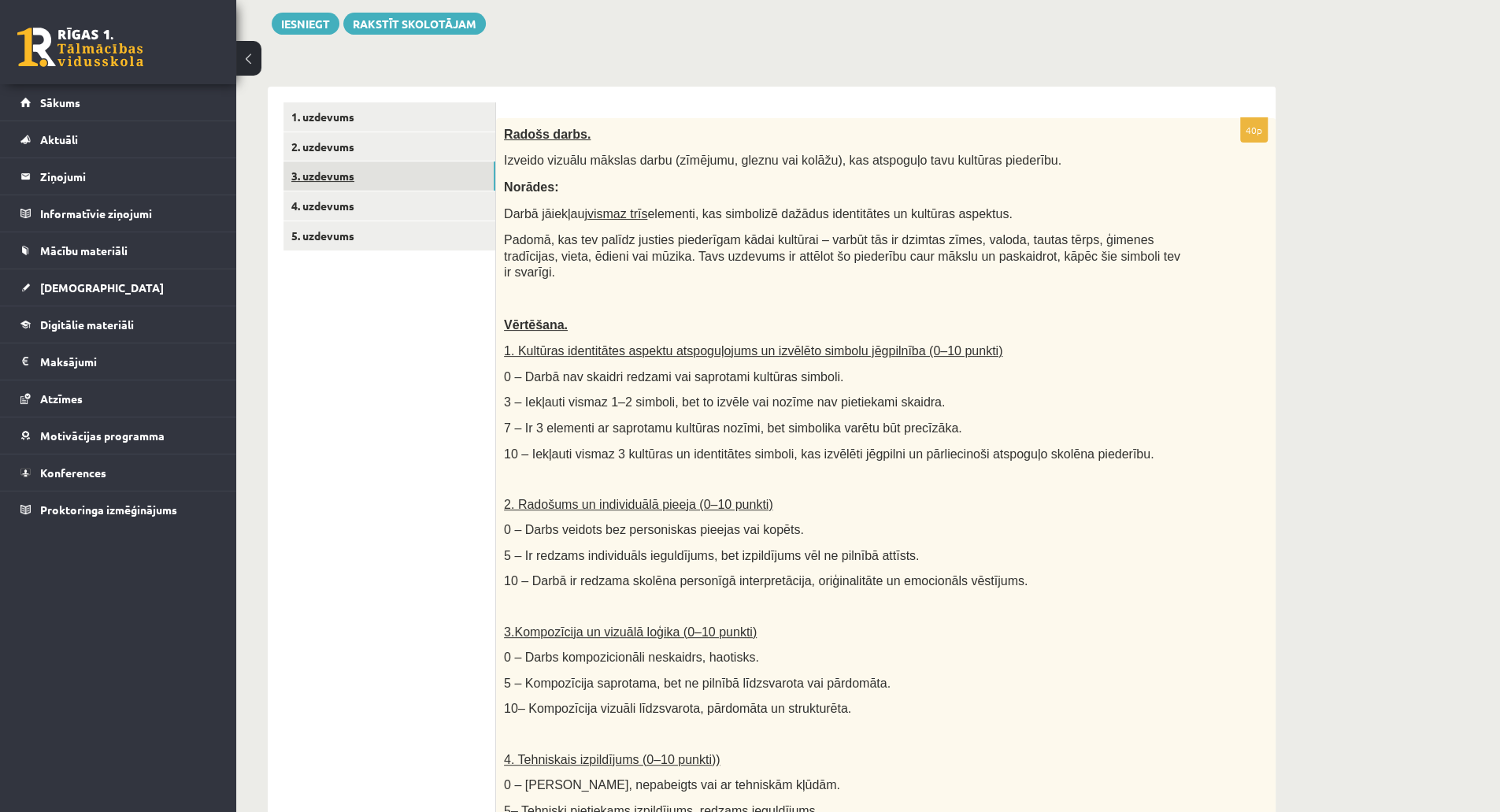
click at [335, 175] on link "3. uzdevums" at bounding box center [389, 176] width 212 height 29
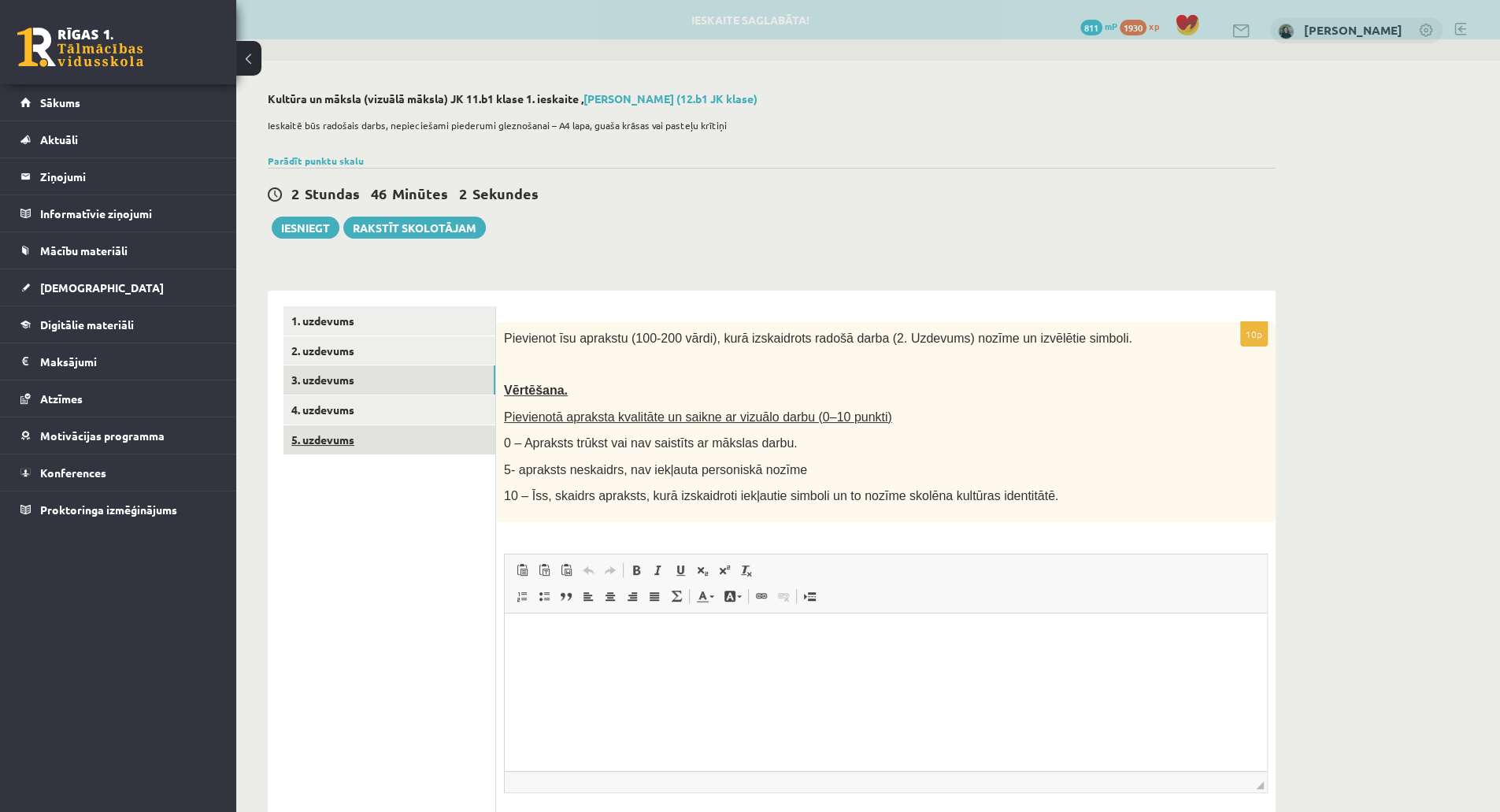
scroll to position [0, 0]
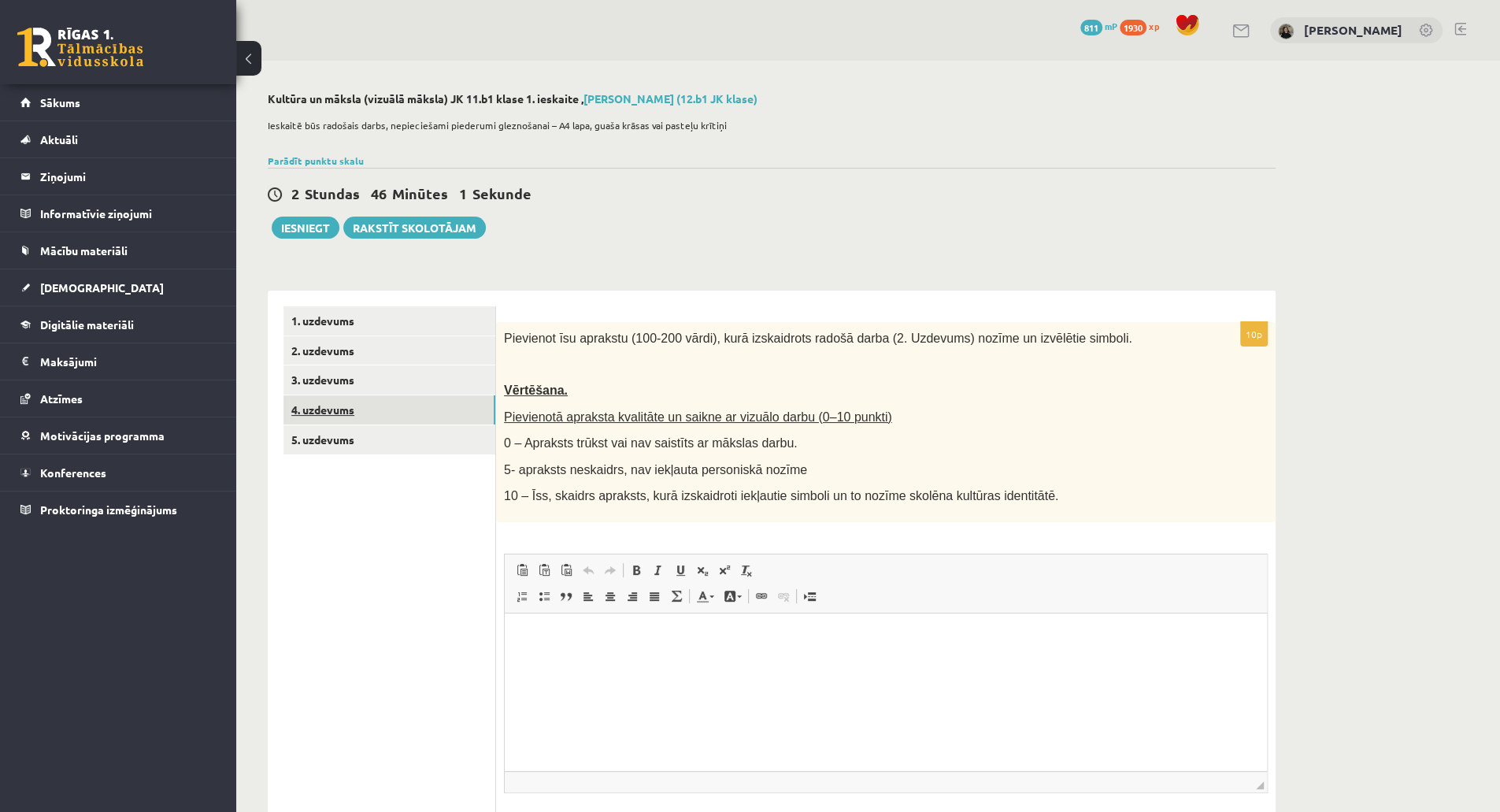
click at [396, 419] on link "4. uzdevums" at bounding box center [389, 410] width 212 height 29
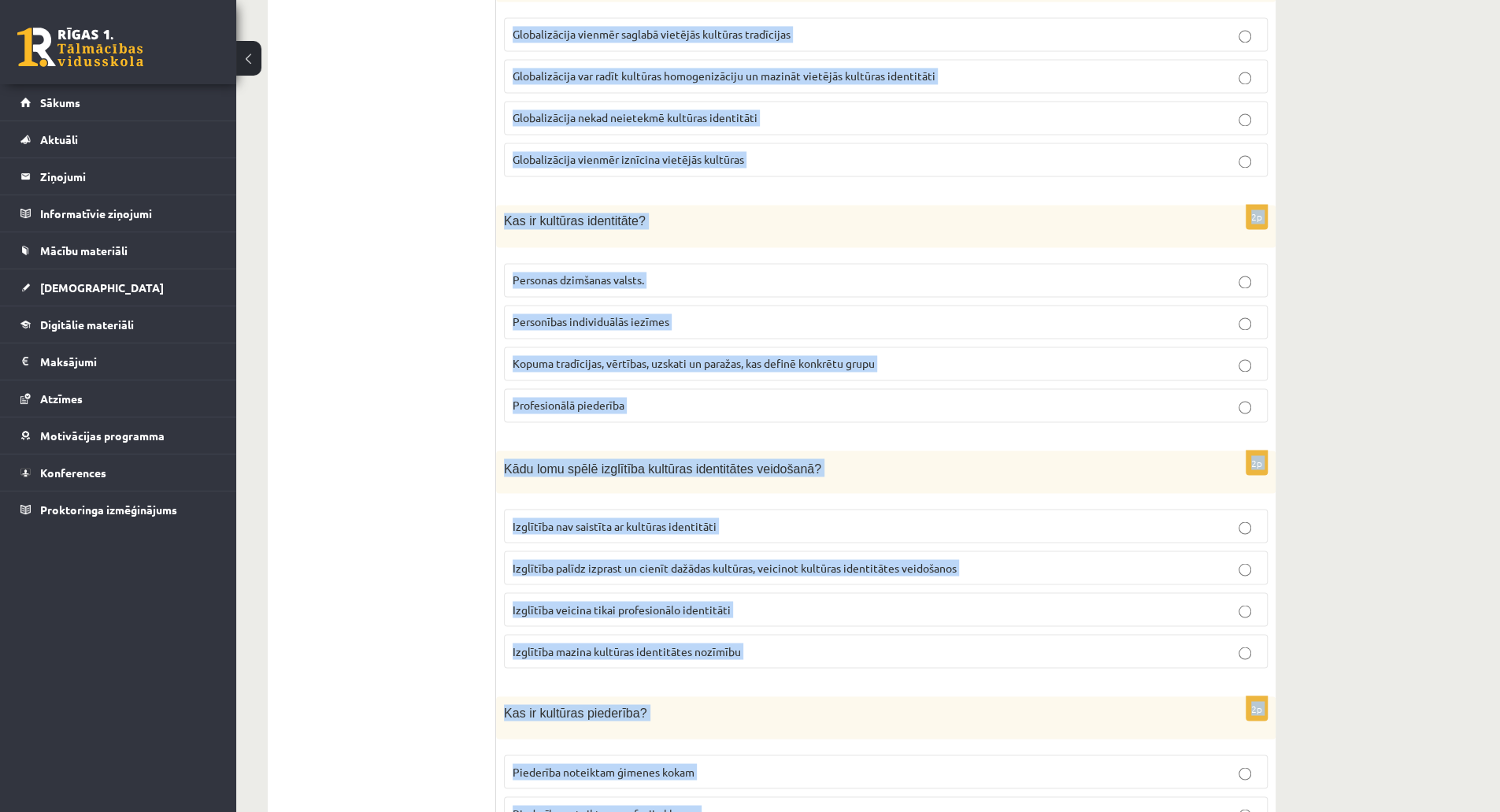
scroll to position [1975, 0]
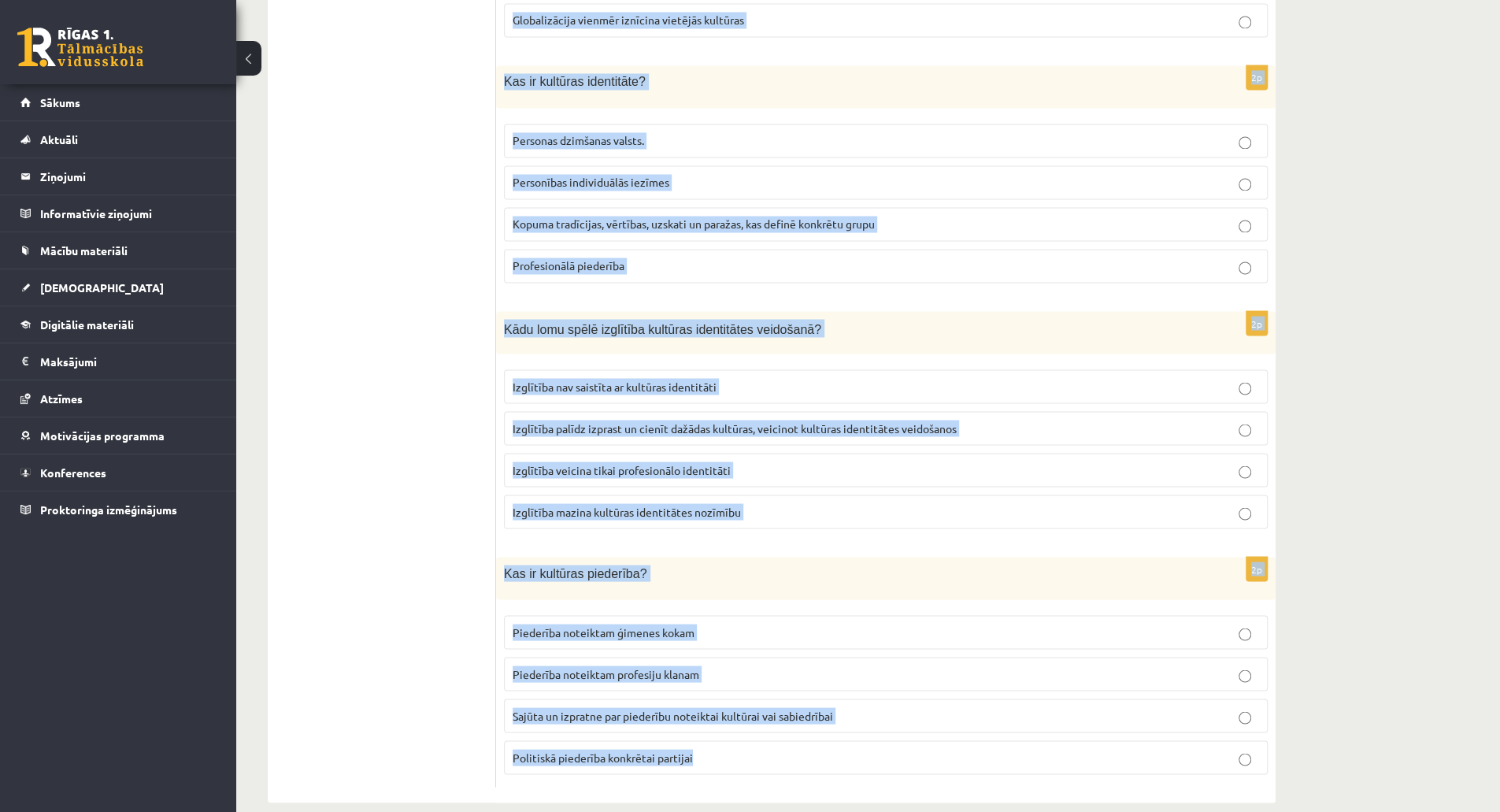
drag, startPoint x: 503, startPoint y: 329, endPoint x: 892, endPoint y: 822, distance: 628.0
copy form "Kura no šīm darbībām veicina kultūras identitātes saglabāšanu? Vairāk laika pav…"
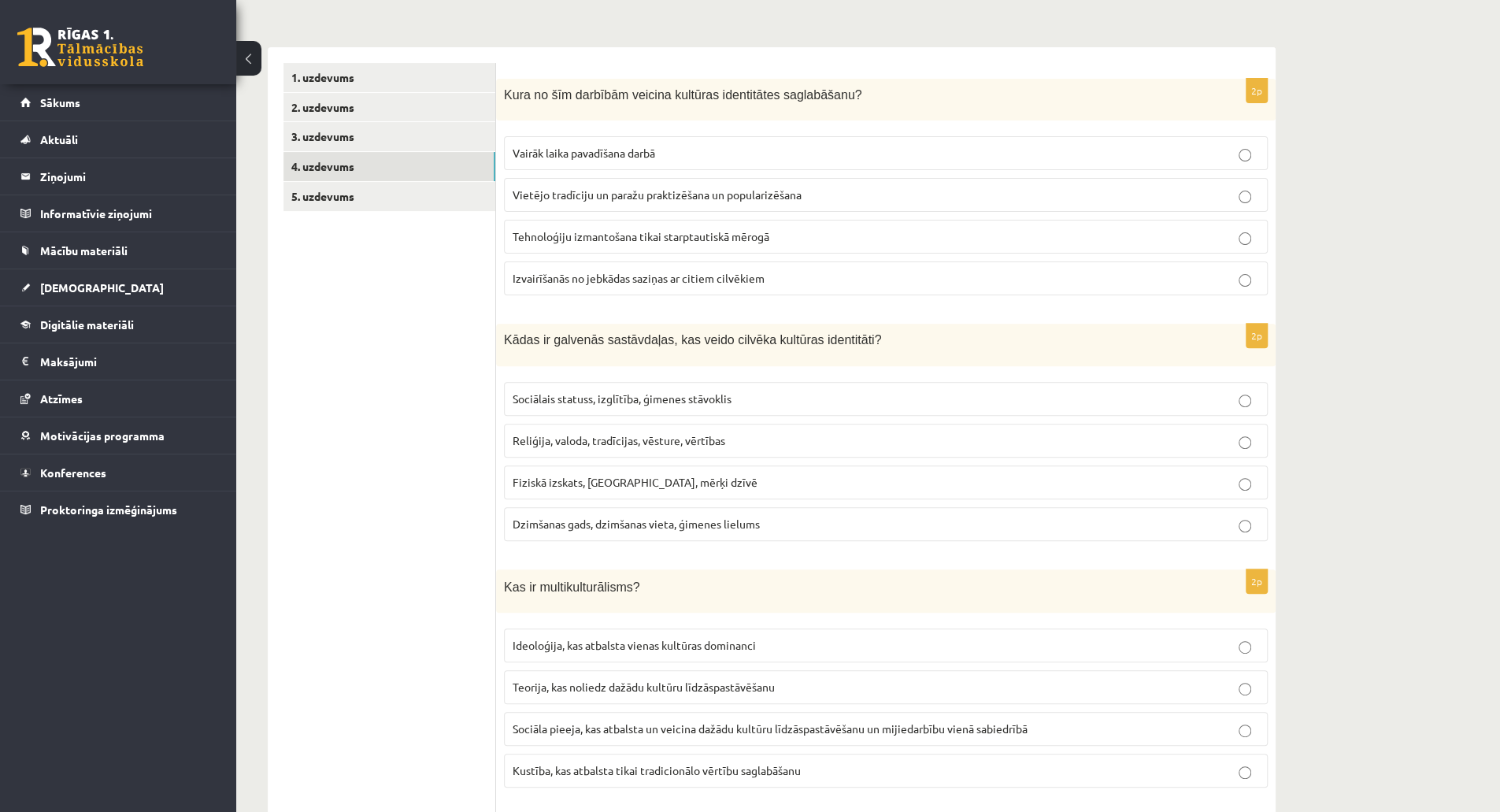
scroll to position [246, 0]
click at [661, 196] on span "Vietējo tradīciju un paražu praktizēšana un popularizēšana" at bounding box center [657, 192] width 289 height 14
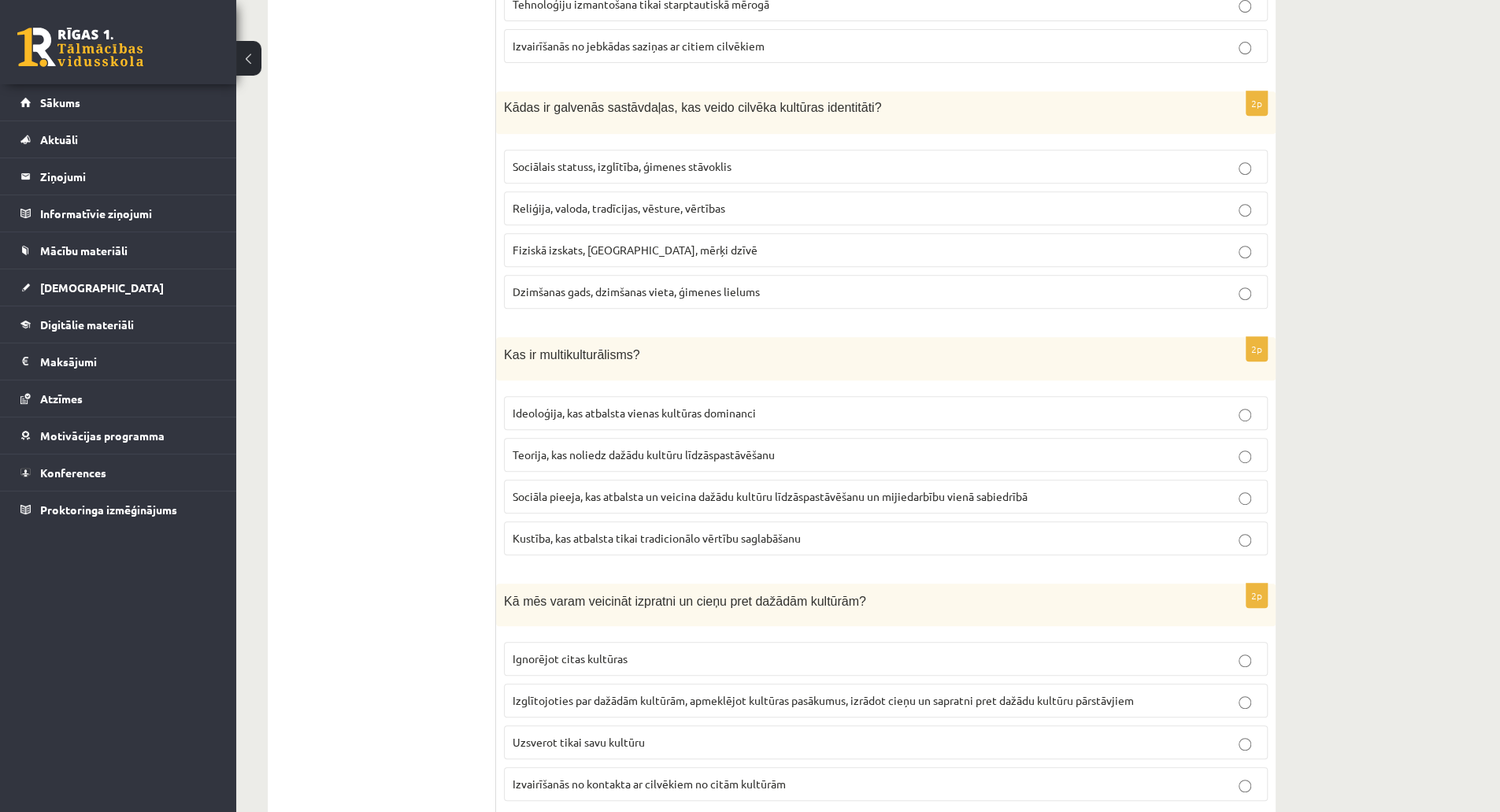
scroll to position [513, 0]
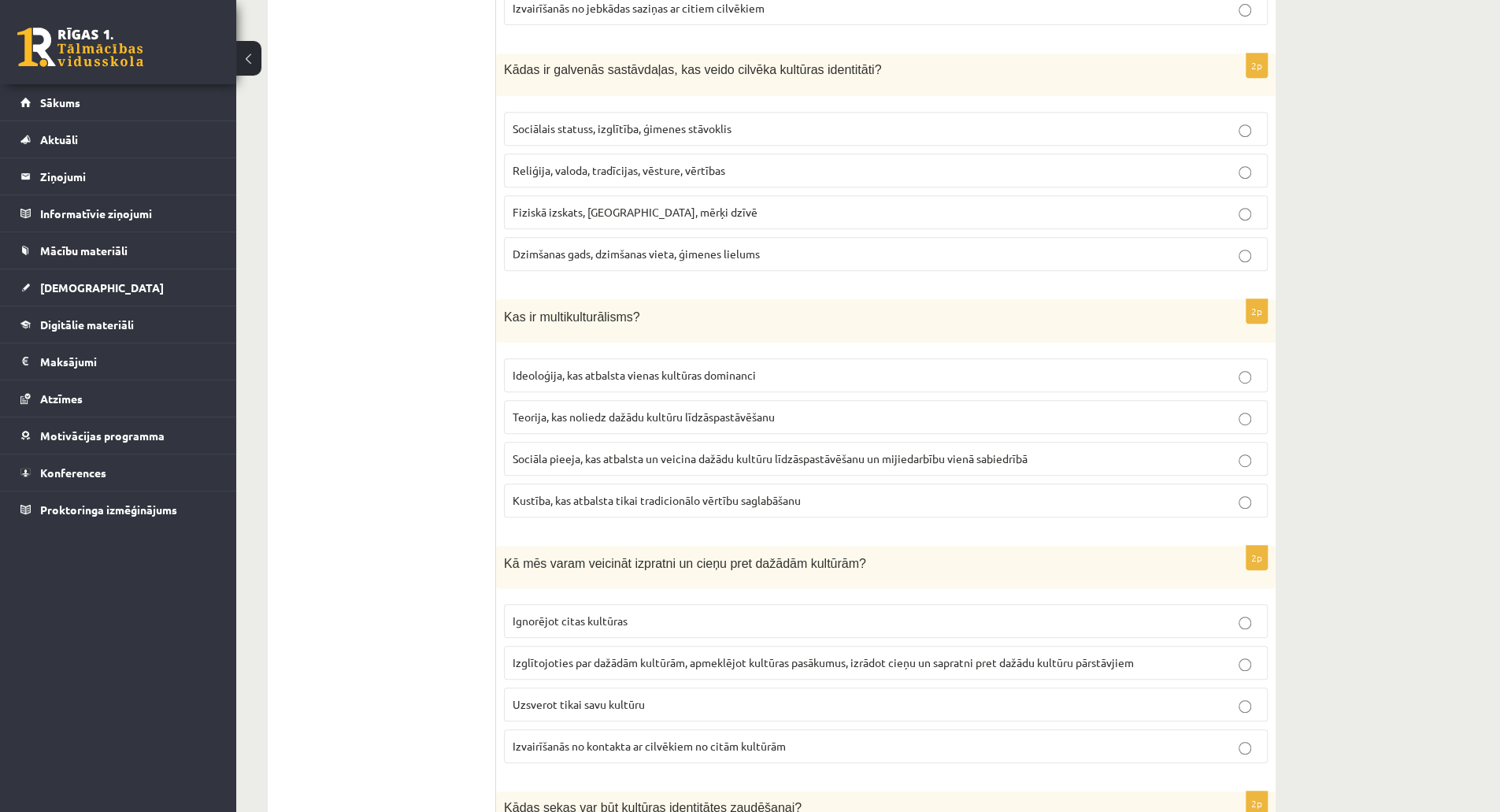
click at [587, 176] on label "Reliģija, valoda, tradīcijas, vēsture, vērtības" at bounding box center [885, 170] width 764 height 34
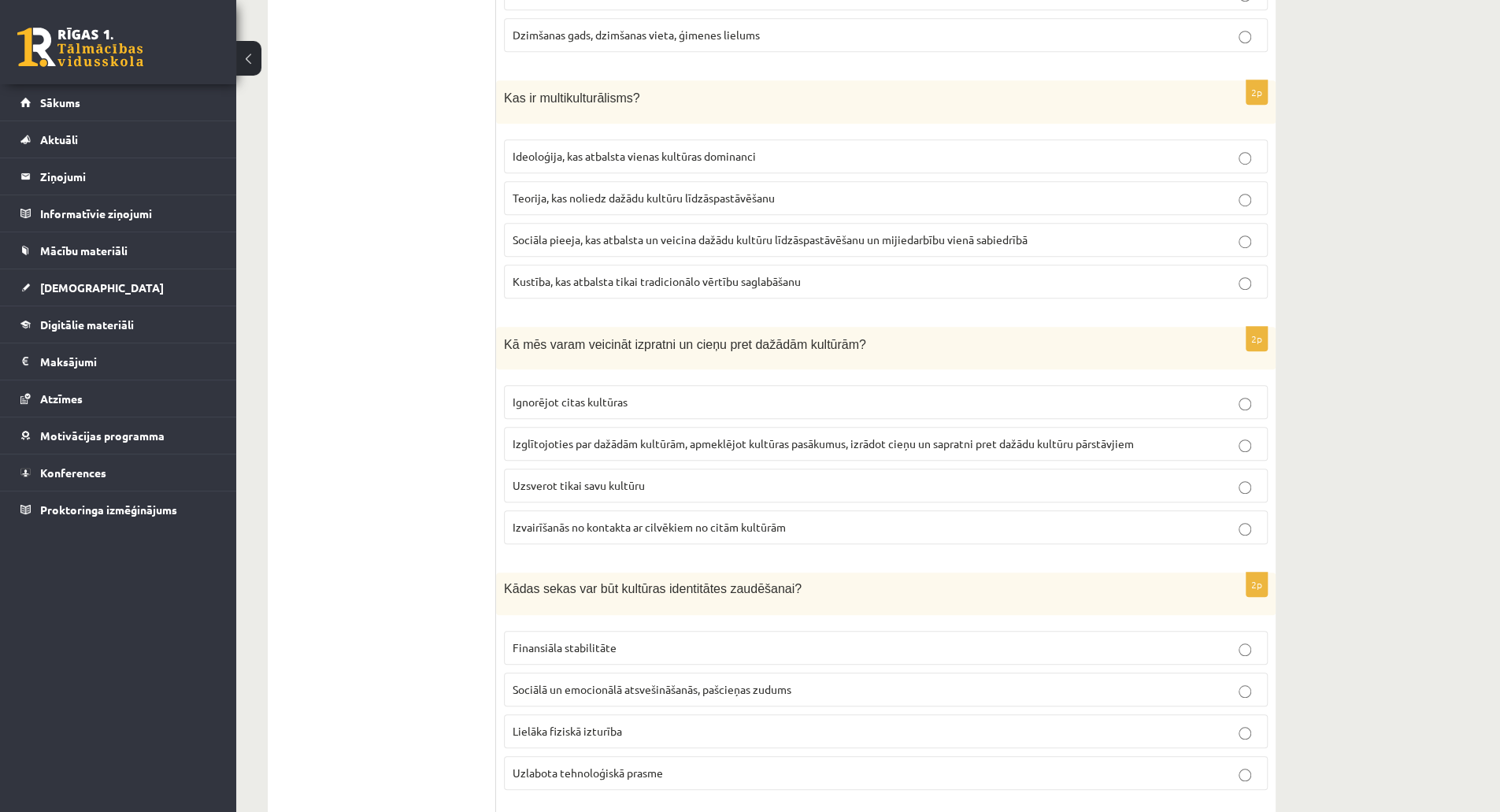
scroll to position [761, 0]
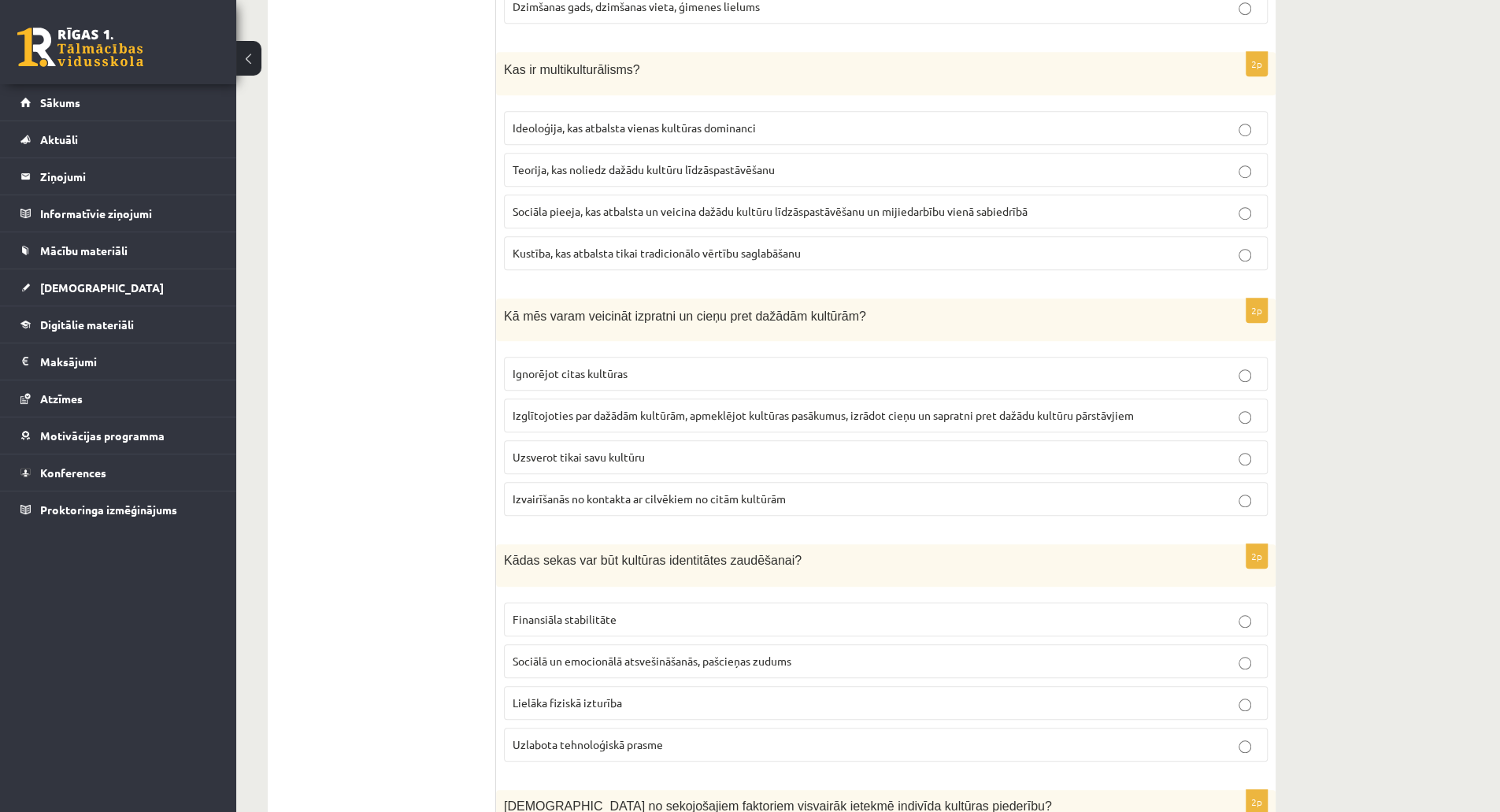
click at [620, 221] on fieldset "Ideoloģija, kas atbalsta vienas kultūras dominanci Teorija, kas noliedz dažādu …" at bounding box center [885, 188] width 764 height 171
click at [617, 214] on label "Sociāla pieeja, kas atbalsta un veicina dažādu kultūru līdzāspastāvēšanu un mij…" at bounding box center [885, 211] width 764 height 34
click at [1226, 398] on label "Izglītojoties par dažādām kultūrām, apmeklējot kultūras pasākumus, izrādot cieņ…" at bounding box center [885, 415] width 764 height 34
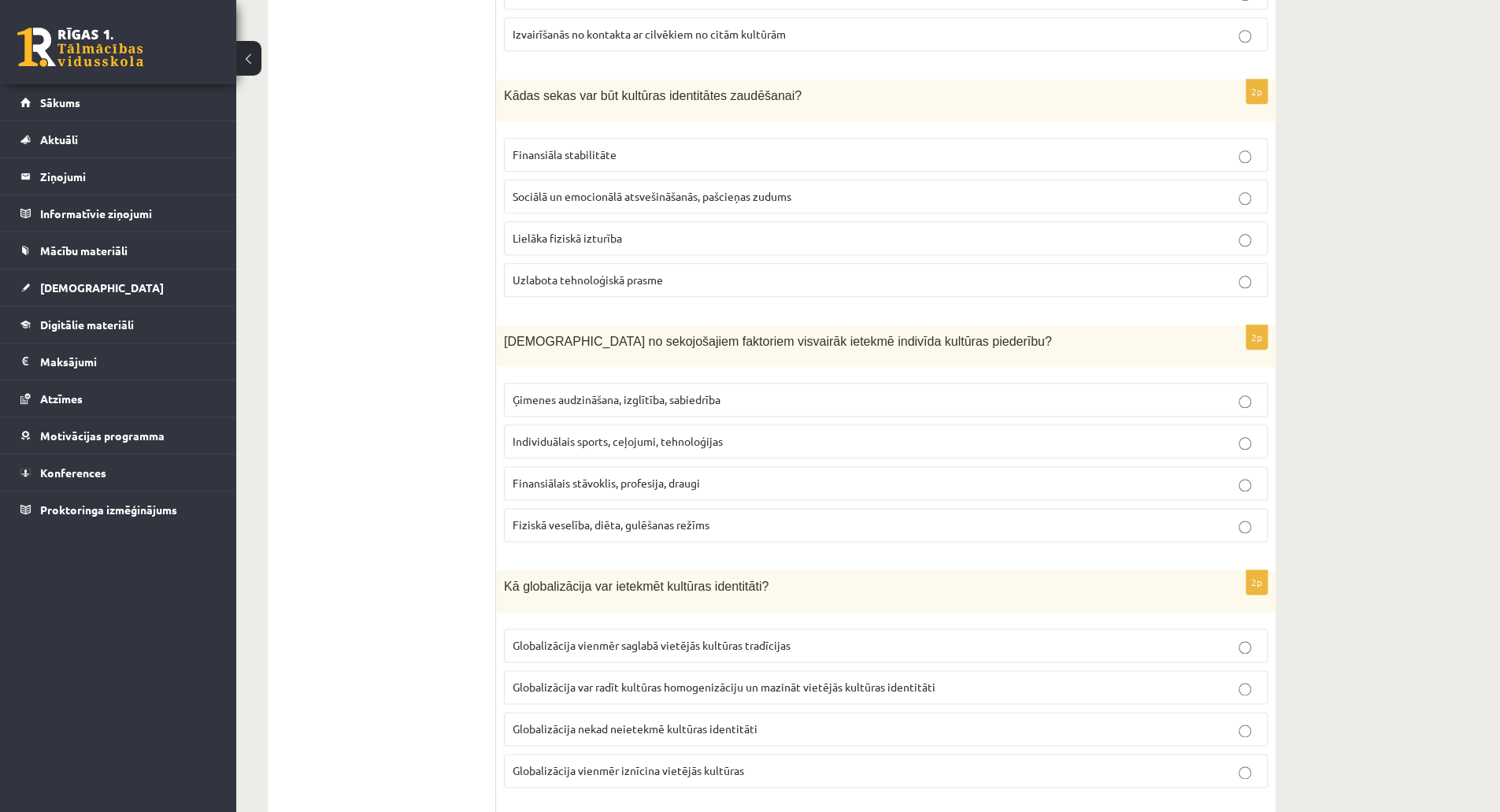
scroll to position [1257, 0]
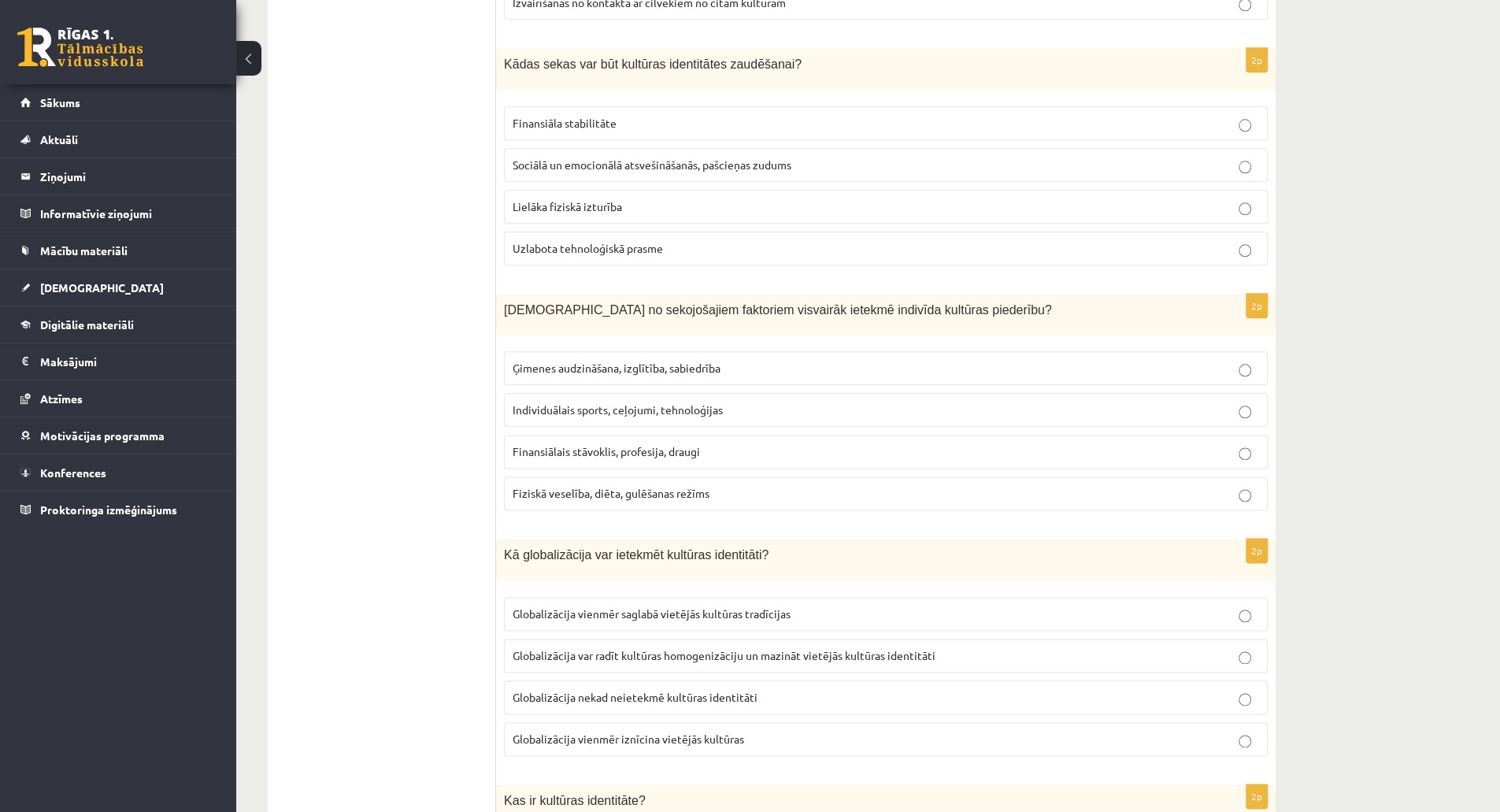
click at [597, 157] on span "Sociālā un emocionālā atsvešināšanās, pašcieņas zudums" at bounding box center [652, 164] width 278 height 14
click at [601, 366] on label "Ģimenes audzināšana, izglītība, sabiedrība" at bounding box center [885, 368] width 764 height 34
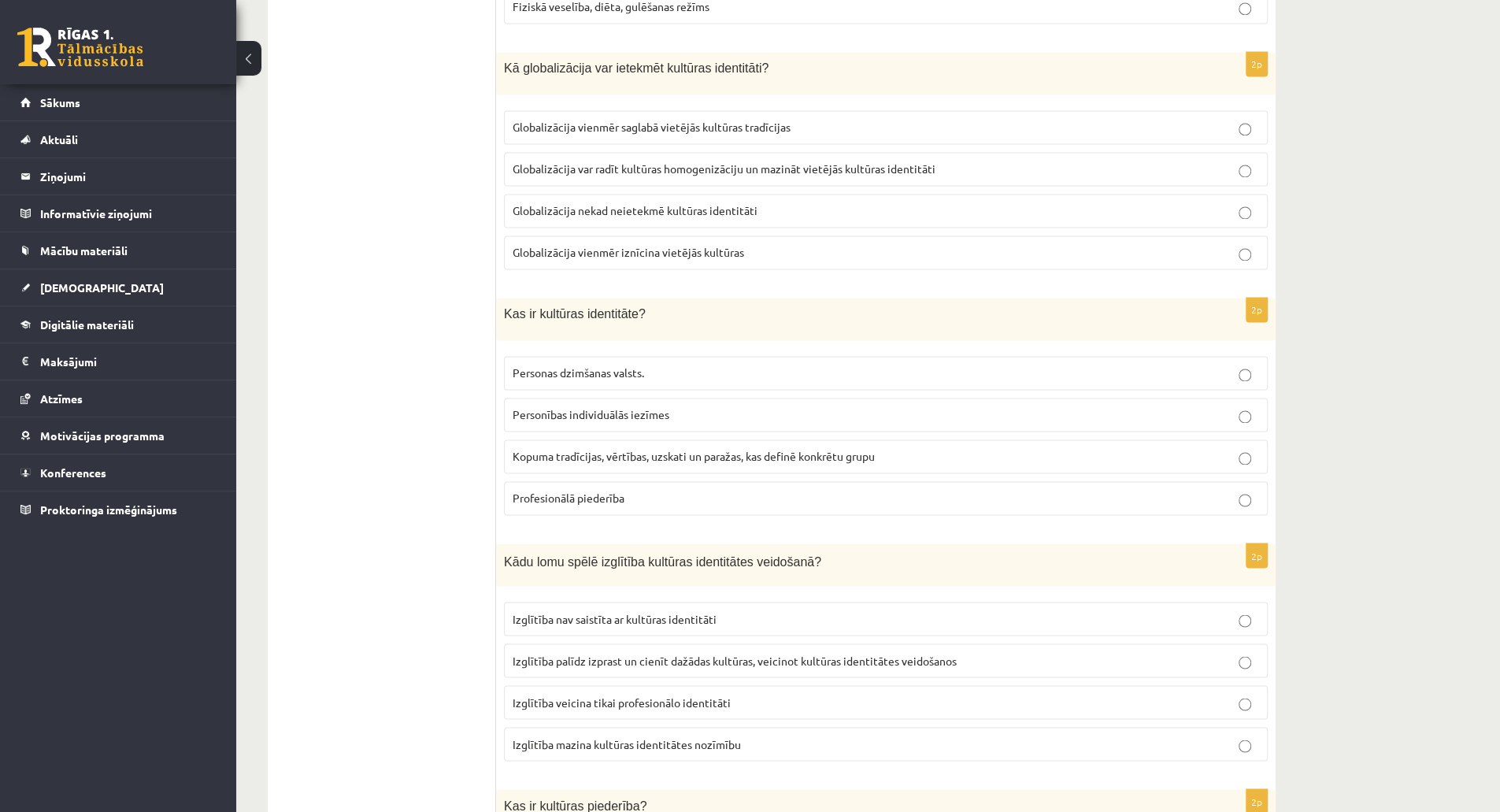
scroll to position [1745, 0]
click at [675, 162] on label "Globalizācija var radīt kultūras homogenizāciju un mazināt vietējās kultūras id…" at bounding box center [885, 168] width 764 height 34
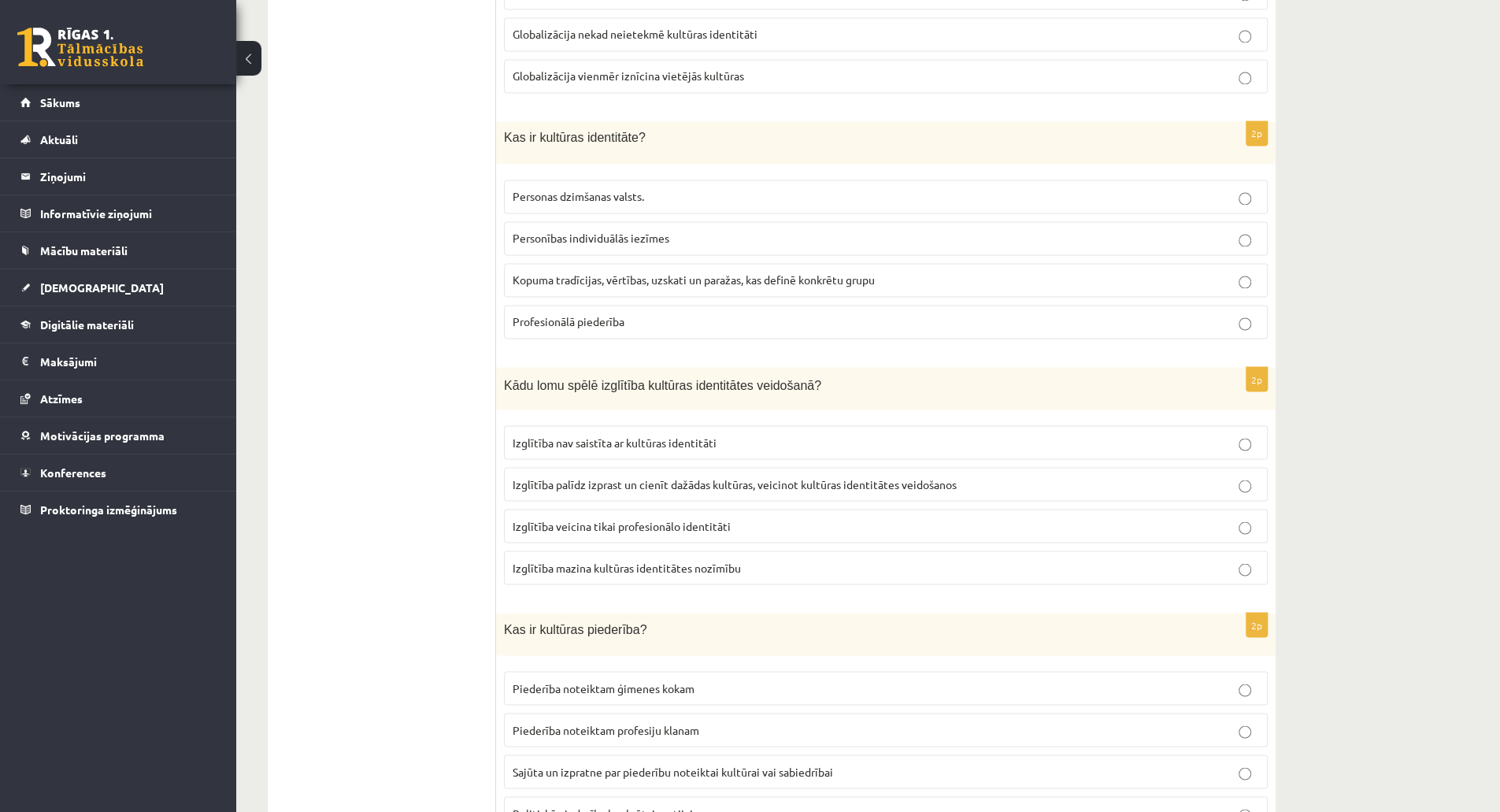
scroll to position [1975, 0]
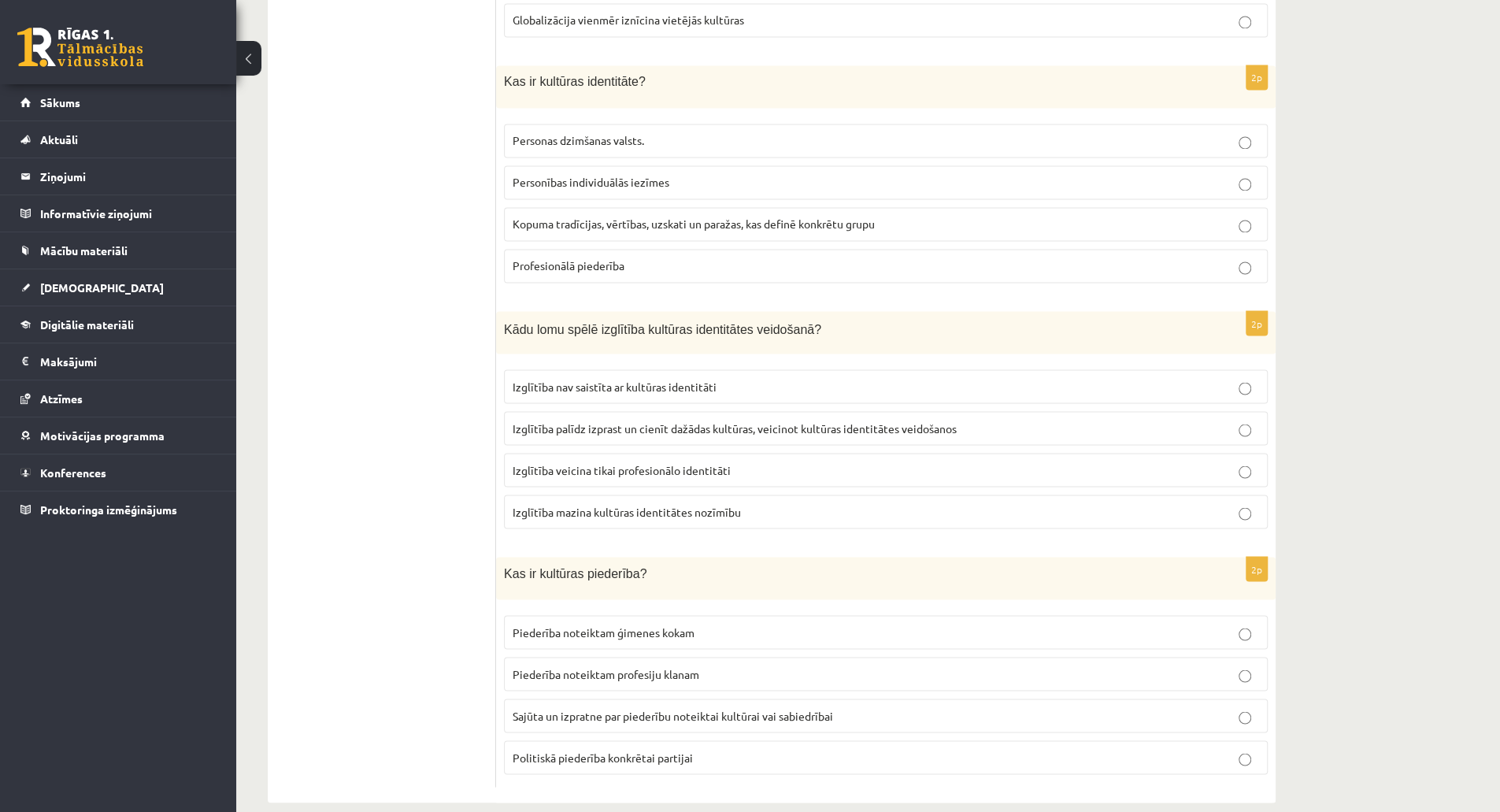
click at [562, 220] on label "Kopuma tradīcijas, vērtības, uzskati un paražas, kas definē konkrētu grupu" at bounding box center [885, 224] width 764 height 34
click at [579, 419] on p "Izglītība palīdz izprast un cienīt dažādas kultūras, veicinot kultūras identitā…" at bounding box center [886, 427] width 747 height 16
click at [687, 708] on span "Sajūta un izpratne par piederību noteiktai kultūrai vai sabiedrībai" at bounding box center [673, 715] width 321 height 14
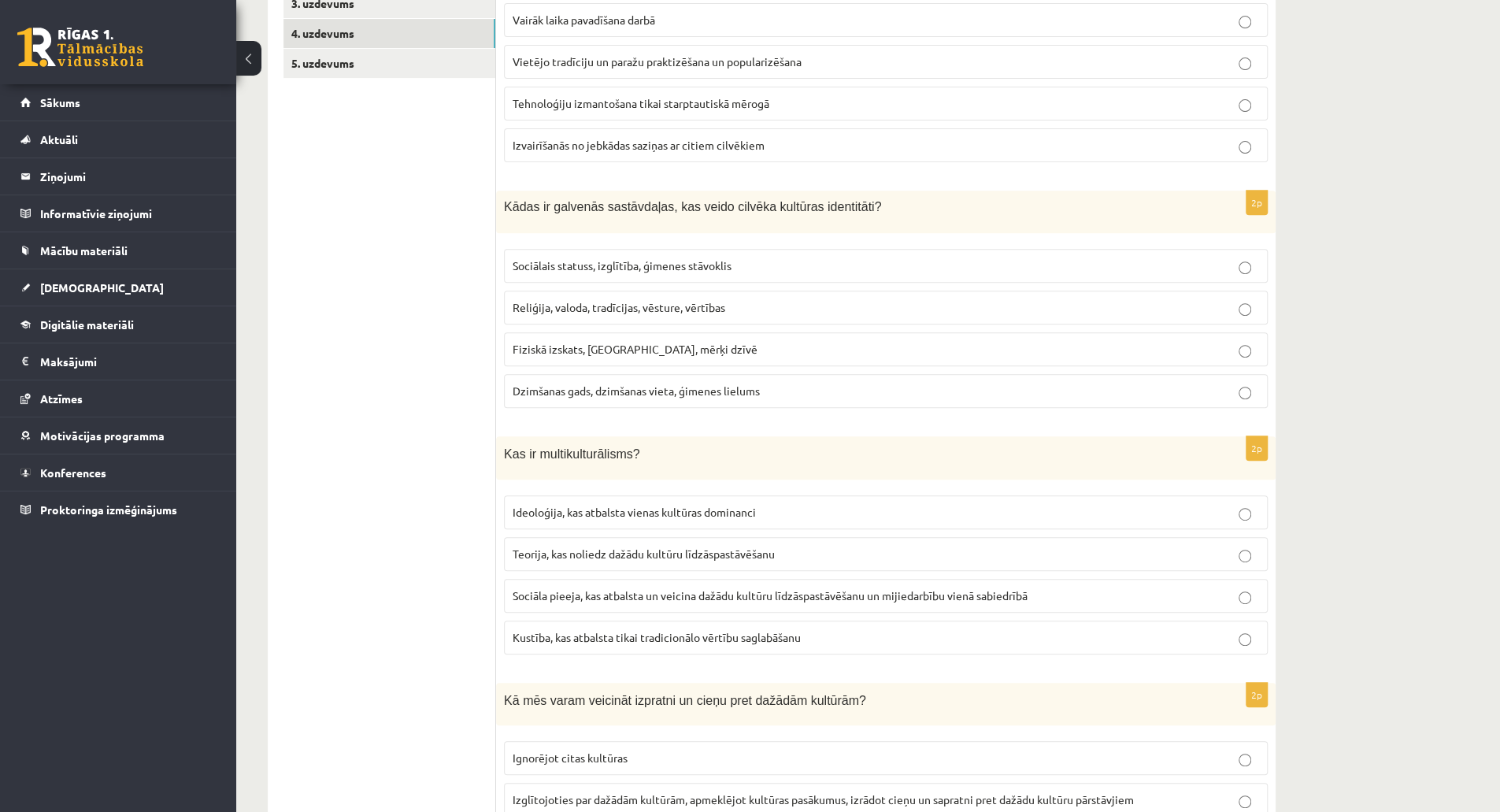
scroll to position [0, 0]
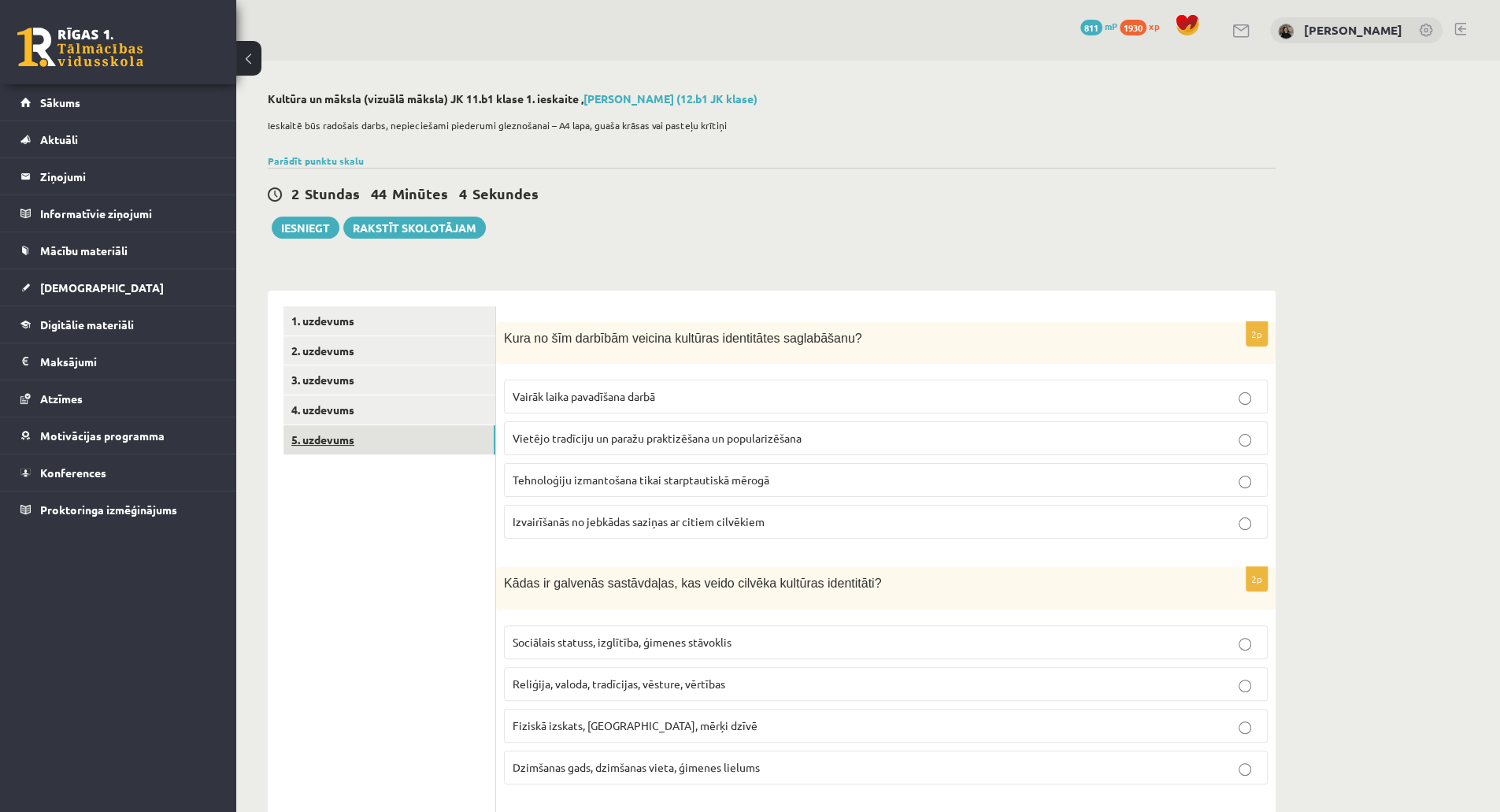
click at [394, 442] on link "5. uzdevums" at bounding box center [389, 439] width 212 height 29
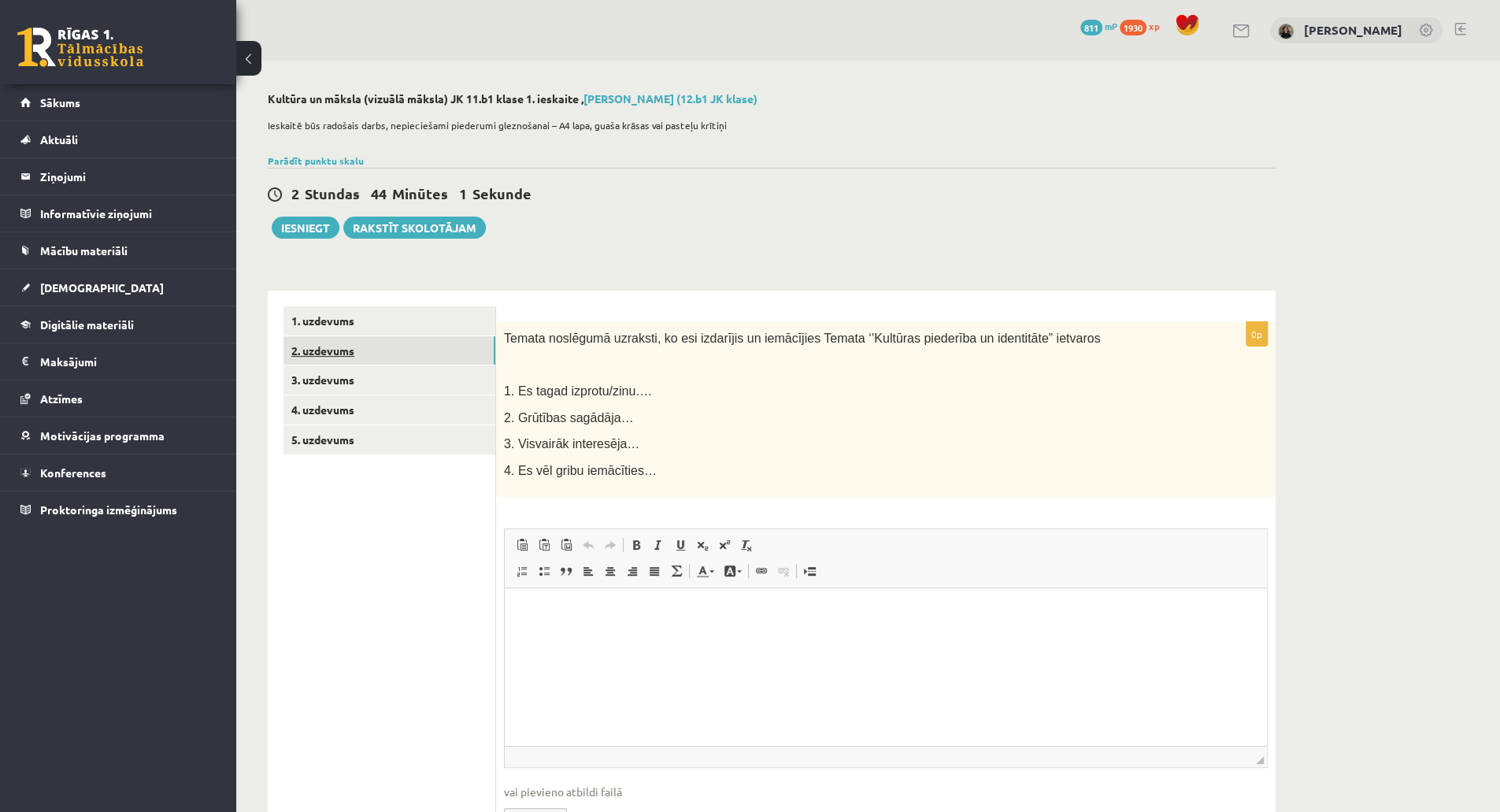
click at [403, 340] on link "2. uzdevums" at bounding box center [389, 350] width 212 height 29
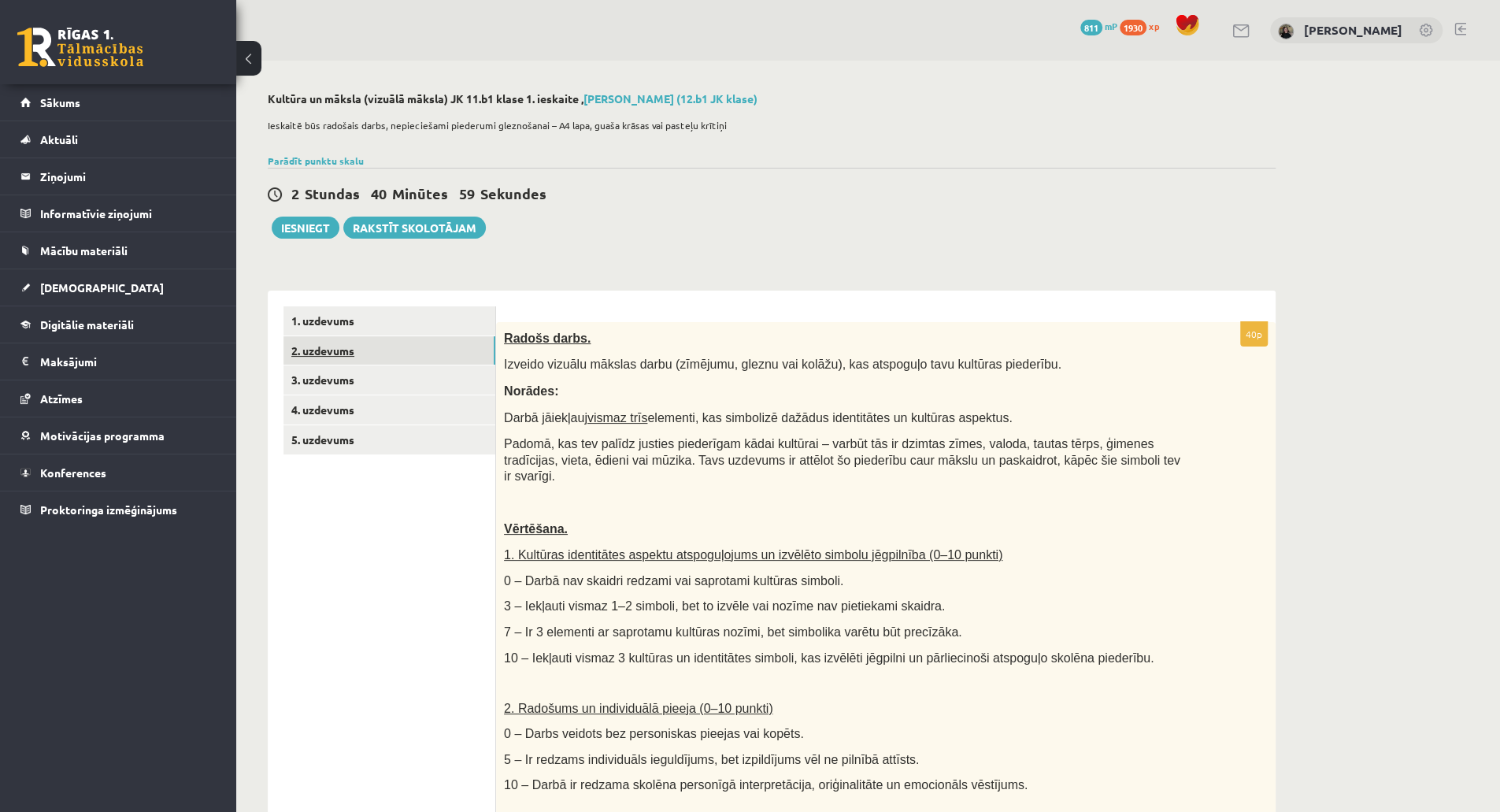
click at [437, 354] on link "2. uzdevums" at bounding box center [389, 350] width 212 height 29
click at [417, 377] on link "3. uzdevums" at bounding box center [389, 380] width 212 height 29
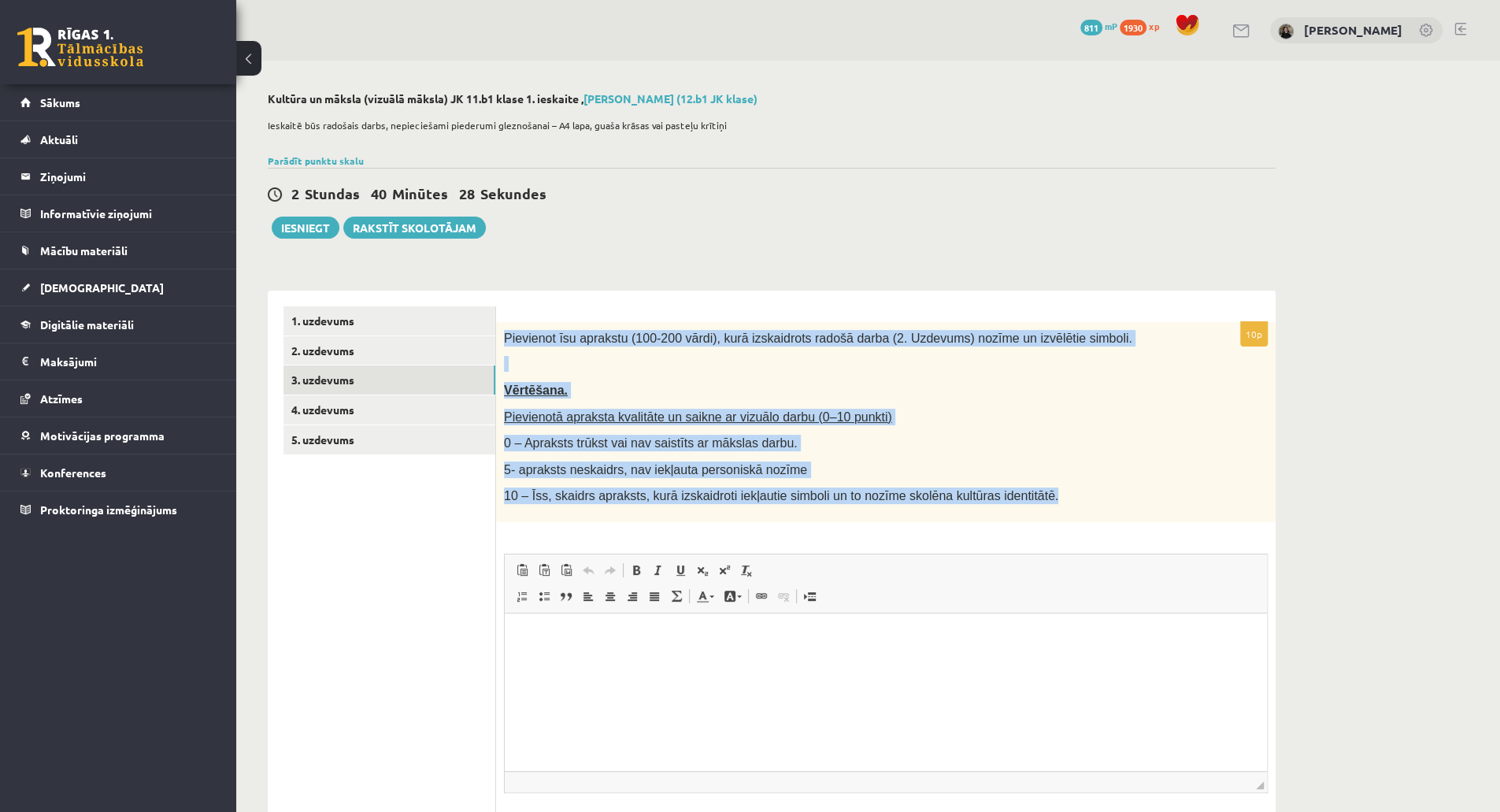
drag, startPoint x: 496, startPoint y: 328, endPoint x: 1034, endPoint y: 513, distance: 568.9
click at [1034, 513] on div "Pievienot īsu aprakstu (100-200 vārdi), kurā izskaidrots radošā darba (2. Uzdev…" at bounding box center [886, 421] width 780 height 200
copy div "Pievienot īsu aprakstu (100-200 vārdi), kurā izskaidrots radošā darba (2. Uzdev…"
click at [630, 292] on div "10p Pievienot īsu aprakstu (100-200 vārdi), kurā izskaidrots radošā darba (2. U…" at bounding box center [886, 593] width 780 height 607
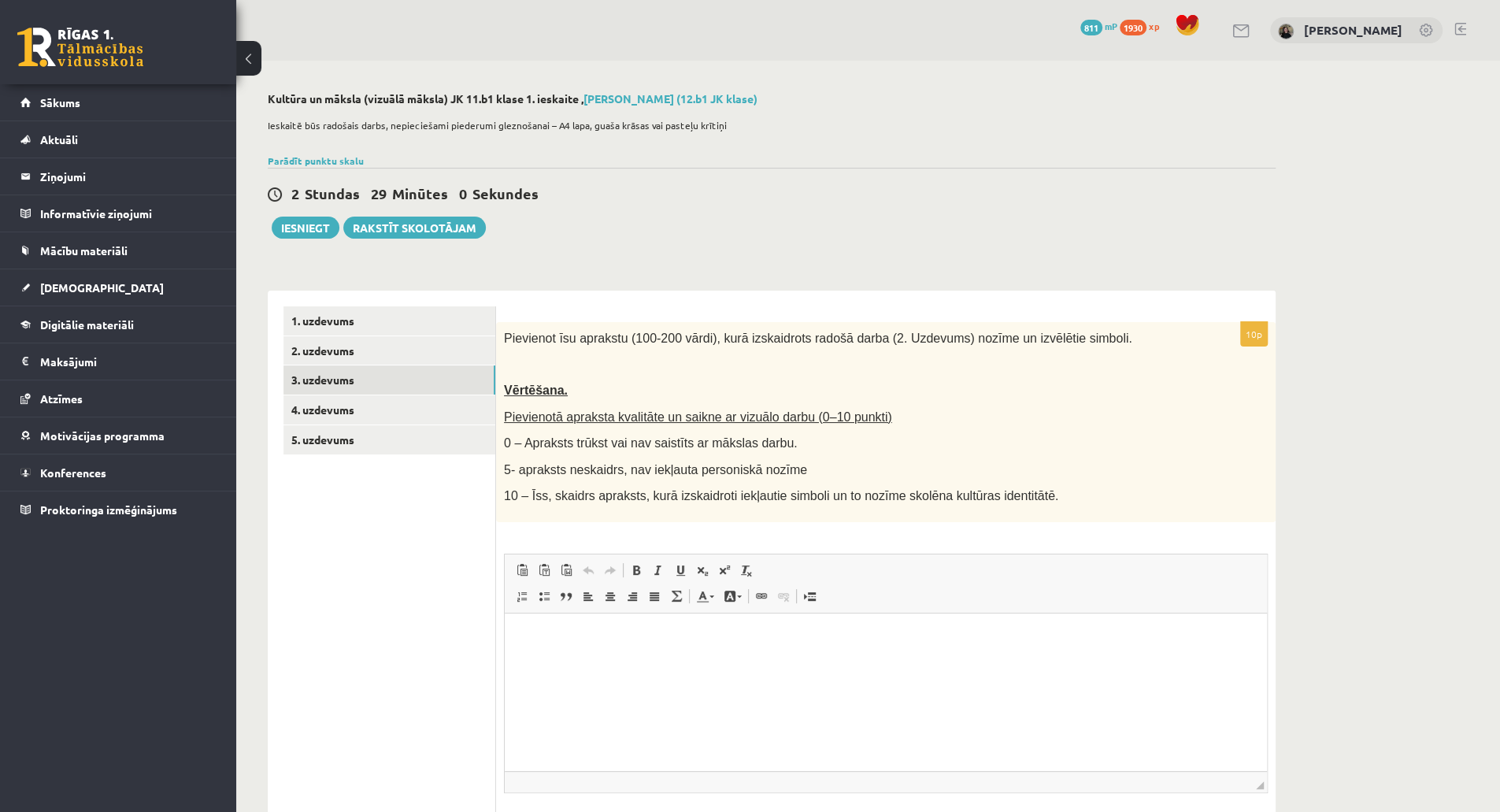
scroll to position [115, 0]
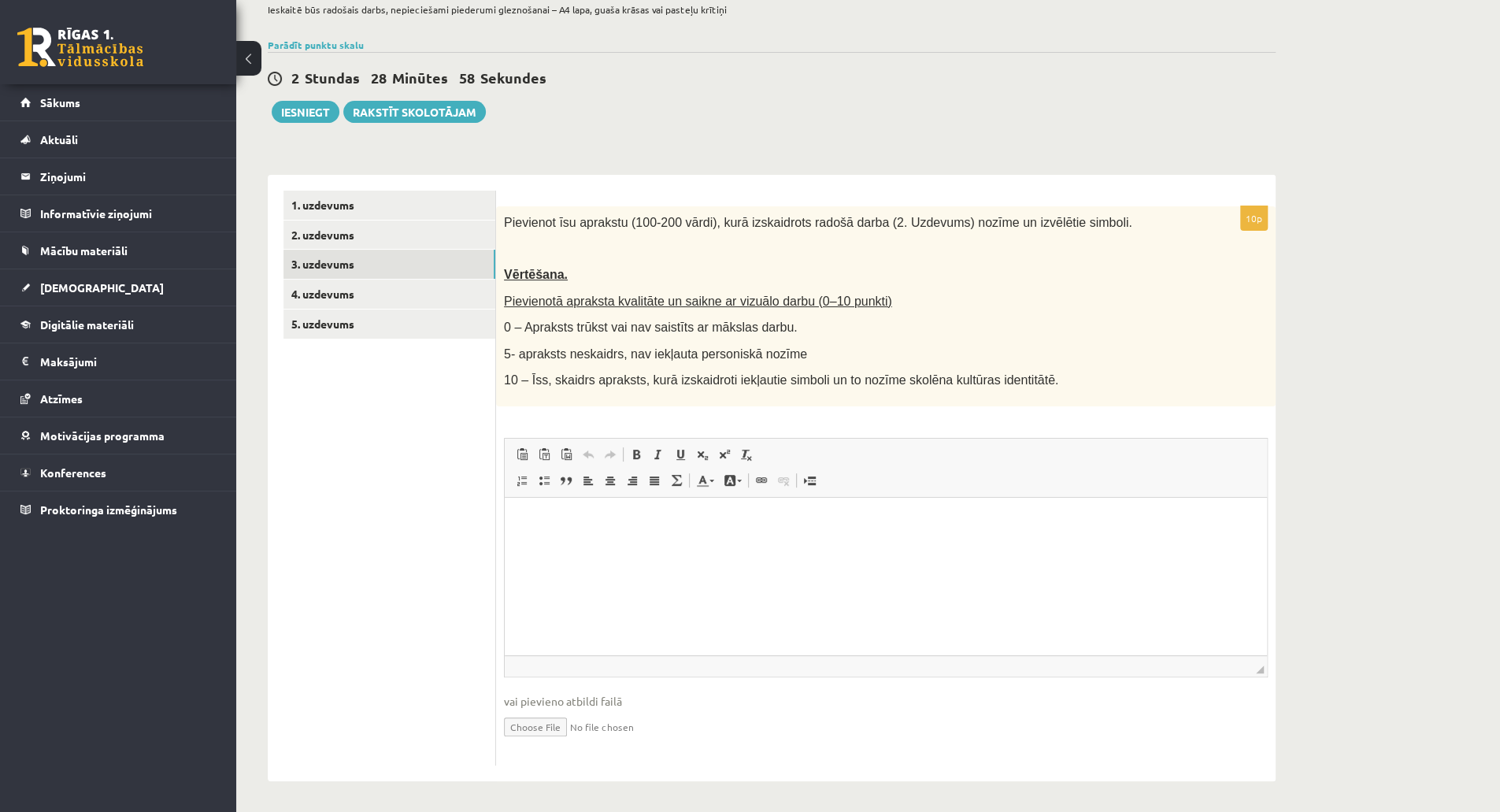
click at [547, 718] on input "file" at bounding box center [885, 726] width 764 height 32
type input "**********"
click at [577, 544] on html at bounding box center [885, 521] width 762 height 48
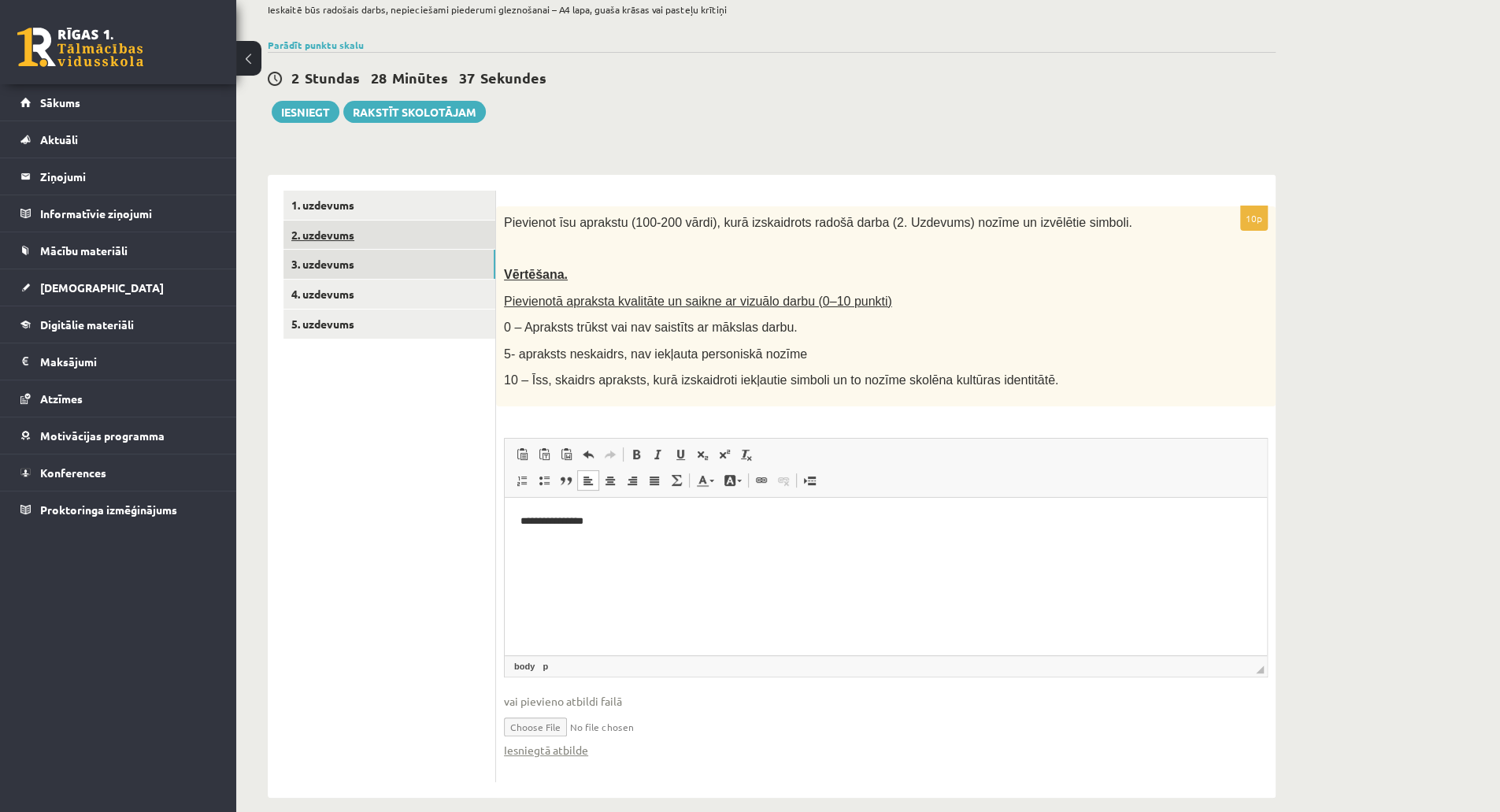
click at [348, 238] on link "2. uzdevums" at bounding box center [389, 235] width 212 height 29
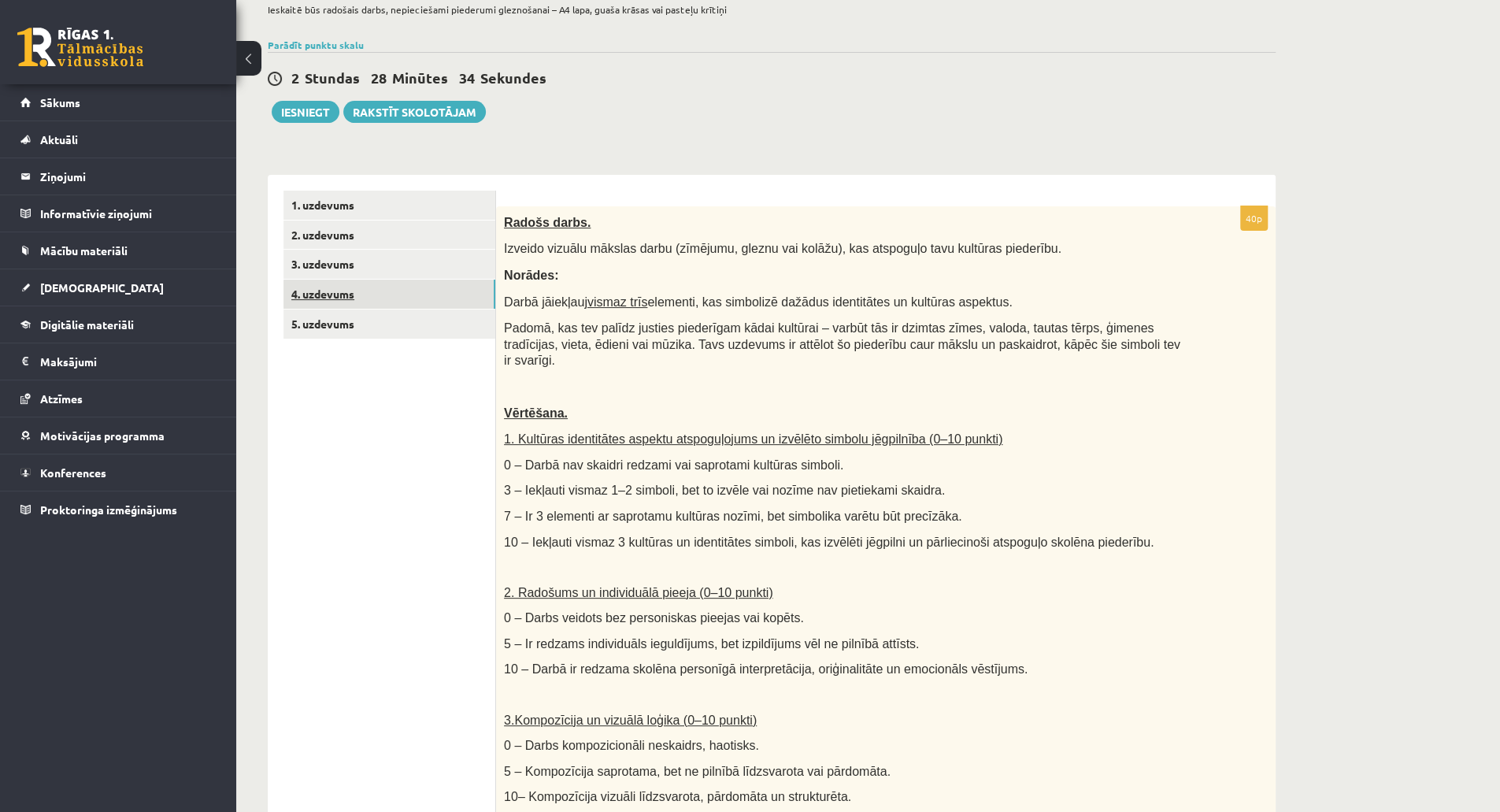
click at [356, 291] on link "4. uzdevums" at bounding box center [389, 293] width 212 height 29
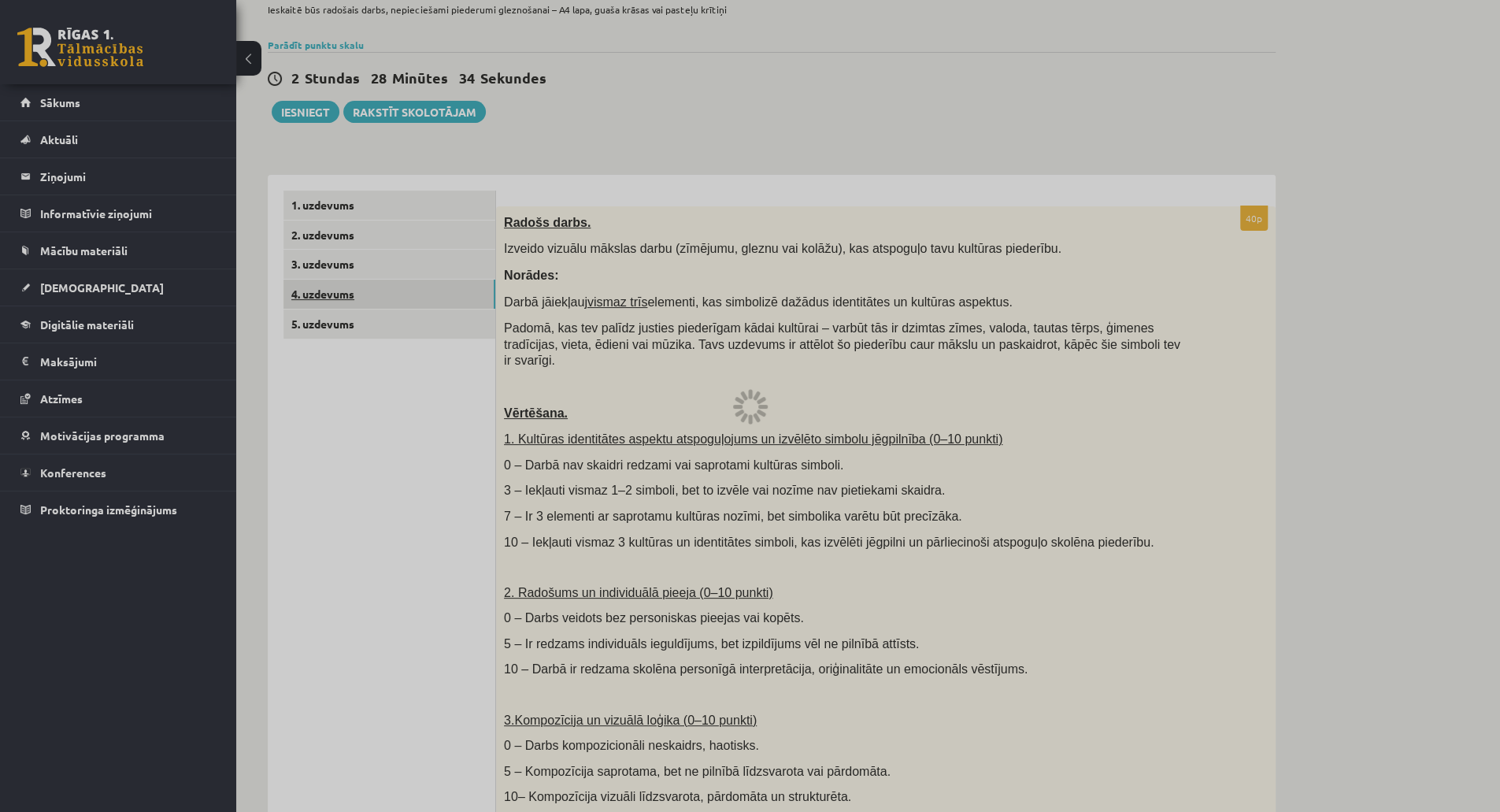
scroll to position [0, 0]
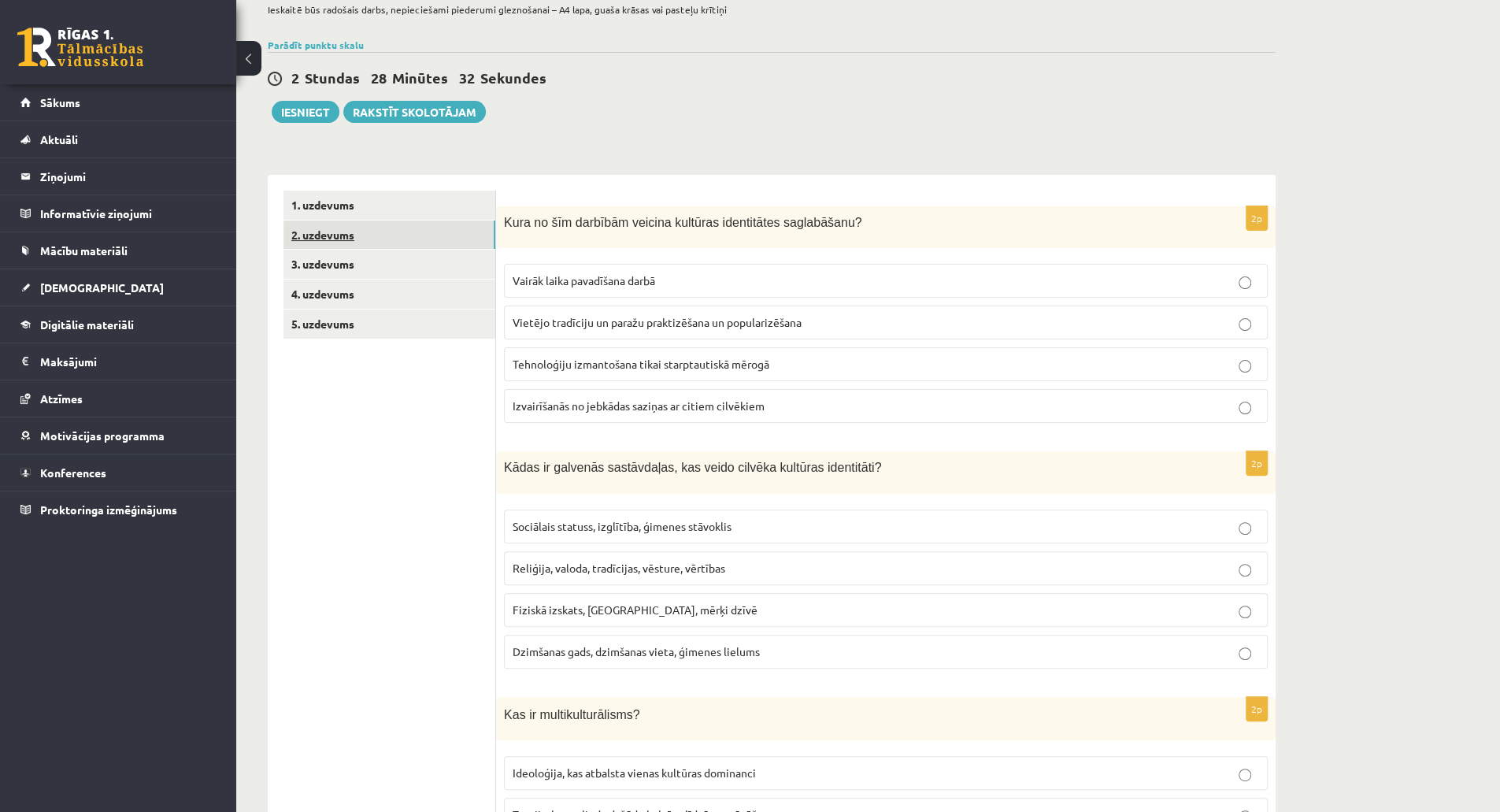
click at [359, 224] on link "2. uzdevums" at bounding box center [389, 235] width 212 height 29
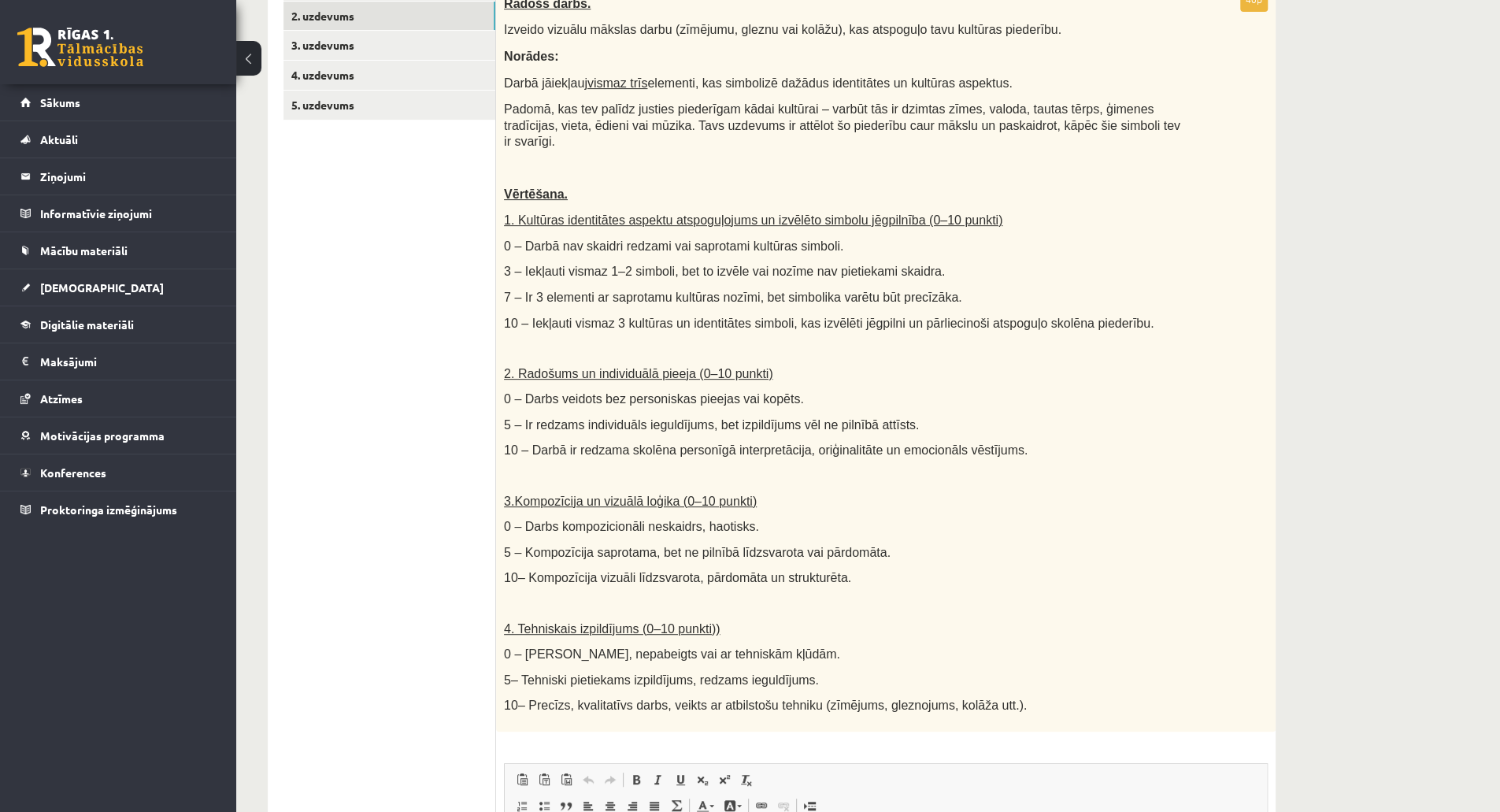
scroll to position [334, 0]
